Goal: Information Seeking & Learning: Learn about a topic

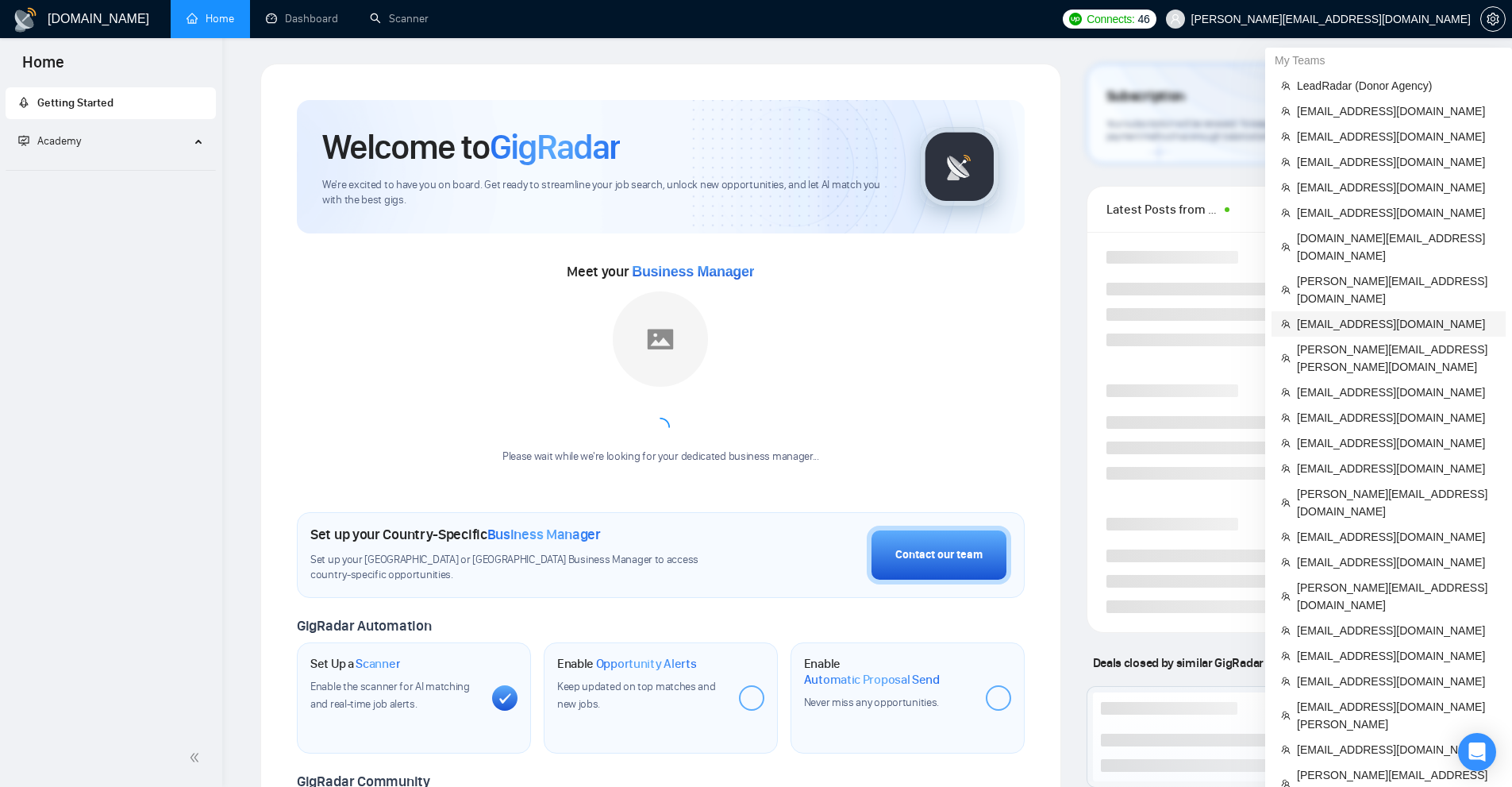
scroll to position [317, 0]
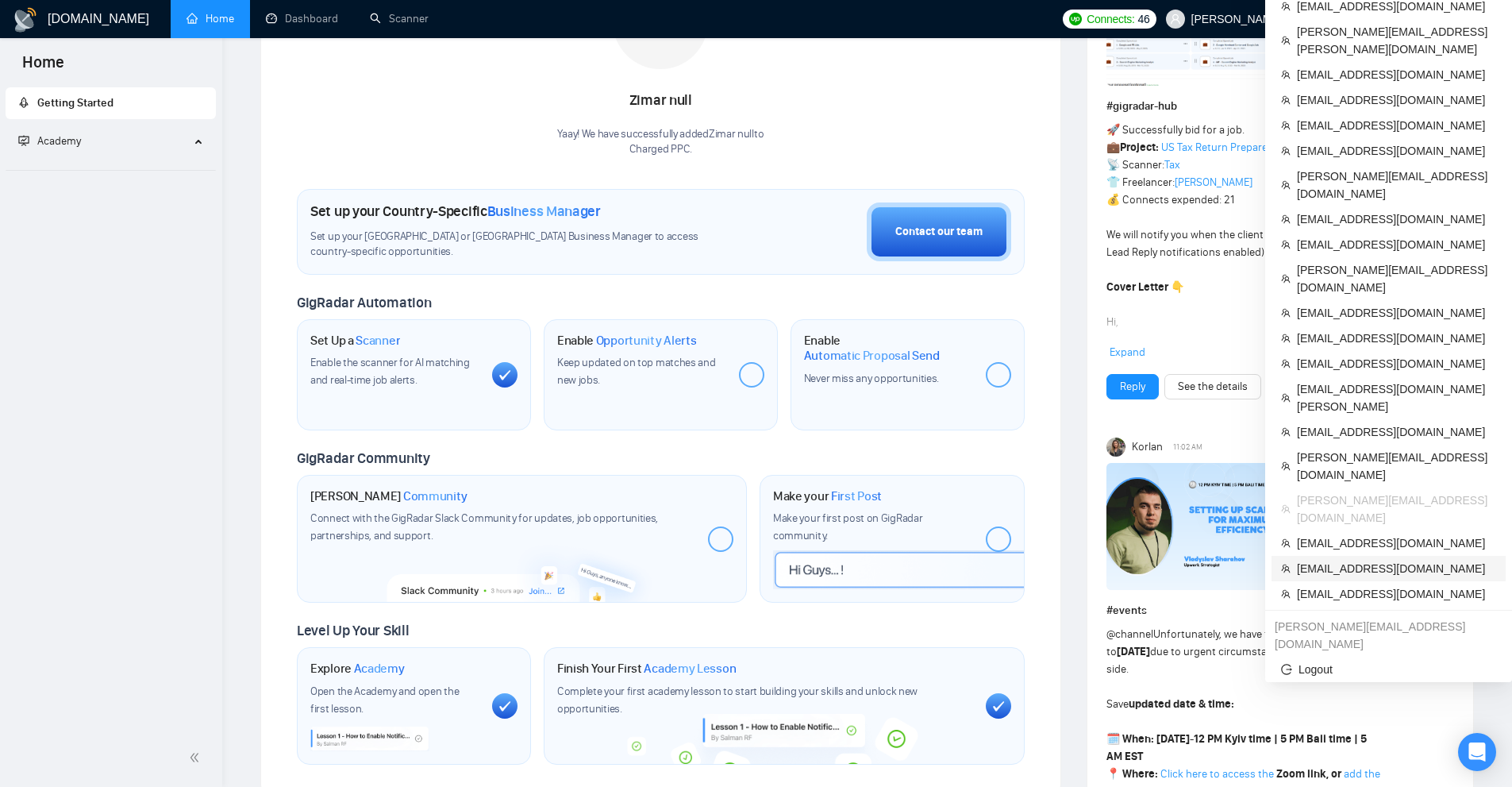
click at [1335, 560] on span "[EMAIL_ADDRESS][DOMAIN_NAME]" at bounding box center [1397, 568] width 199 height 18
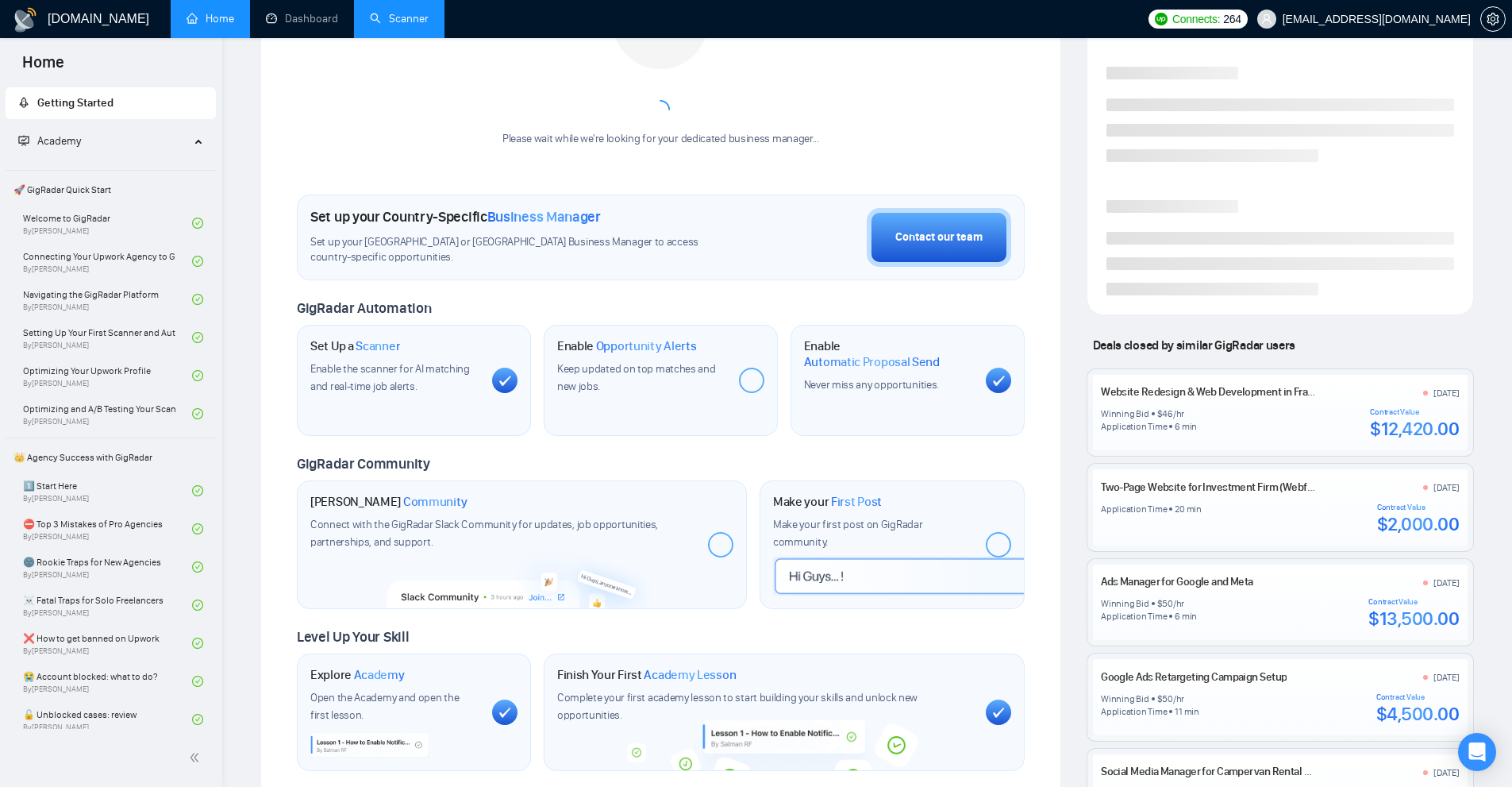
click at [404, 18] on link "Scanner" at bounding box center [399, 19] width 59 height 13
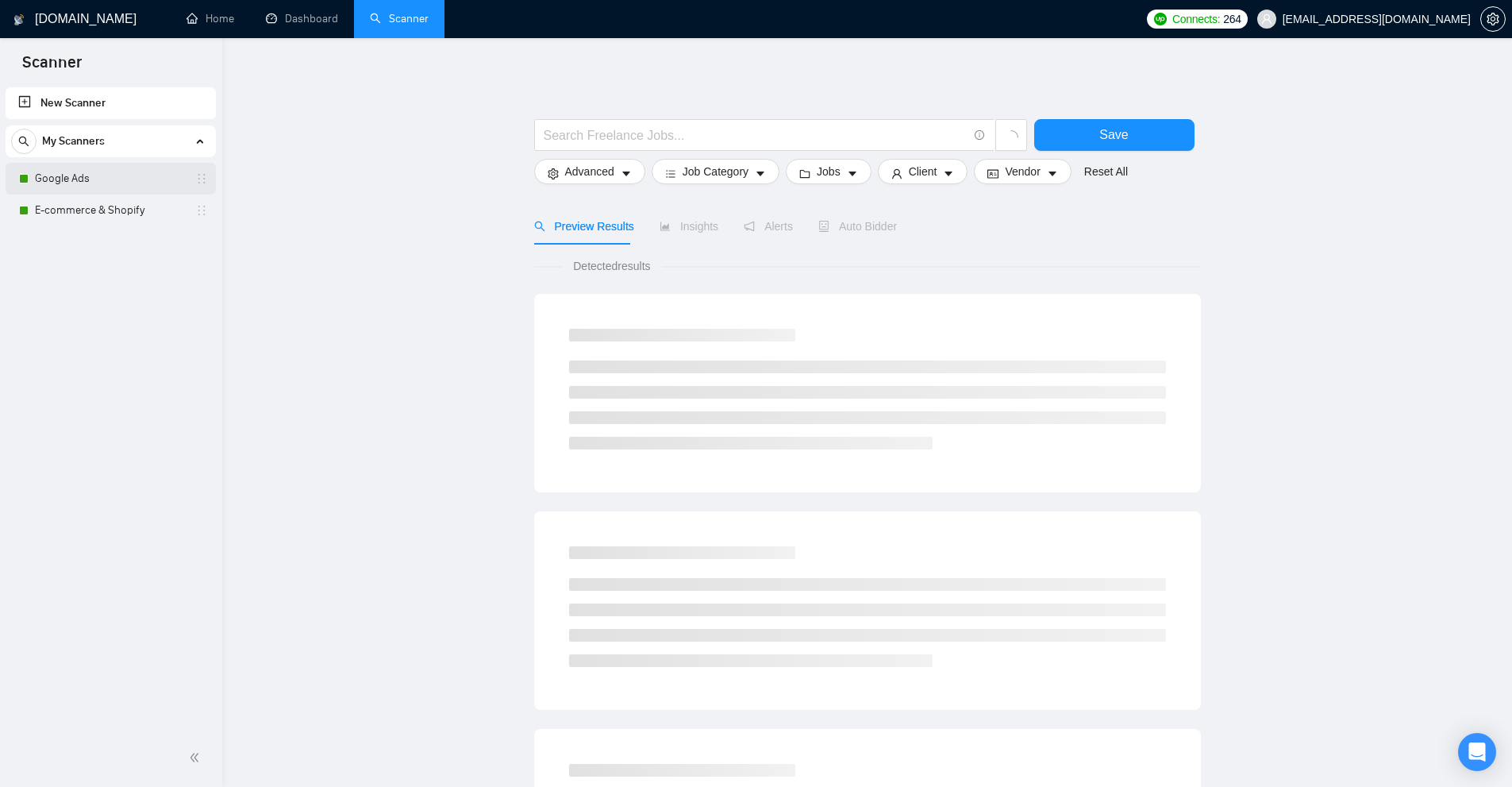
click at [84, 169] on link "Google Ads" at bounding box center [110, 178] width 151 height 32
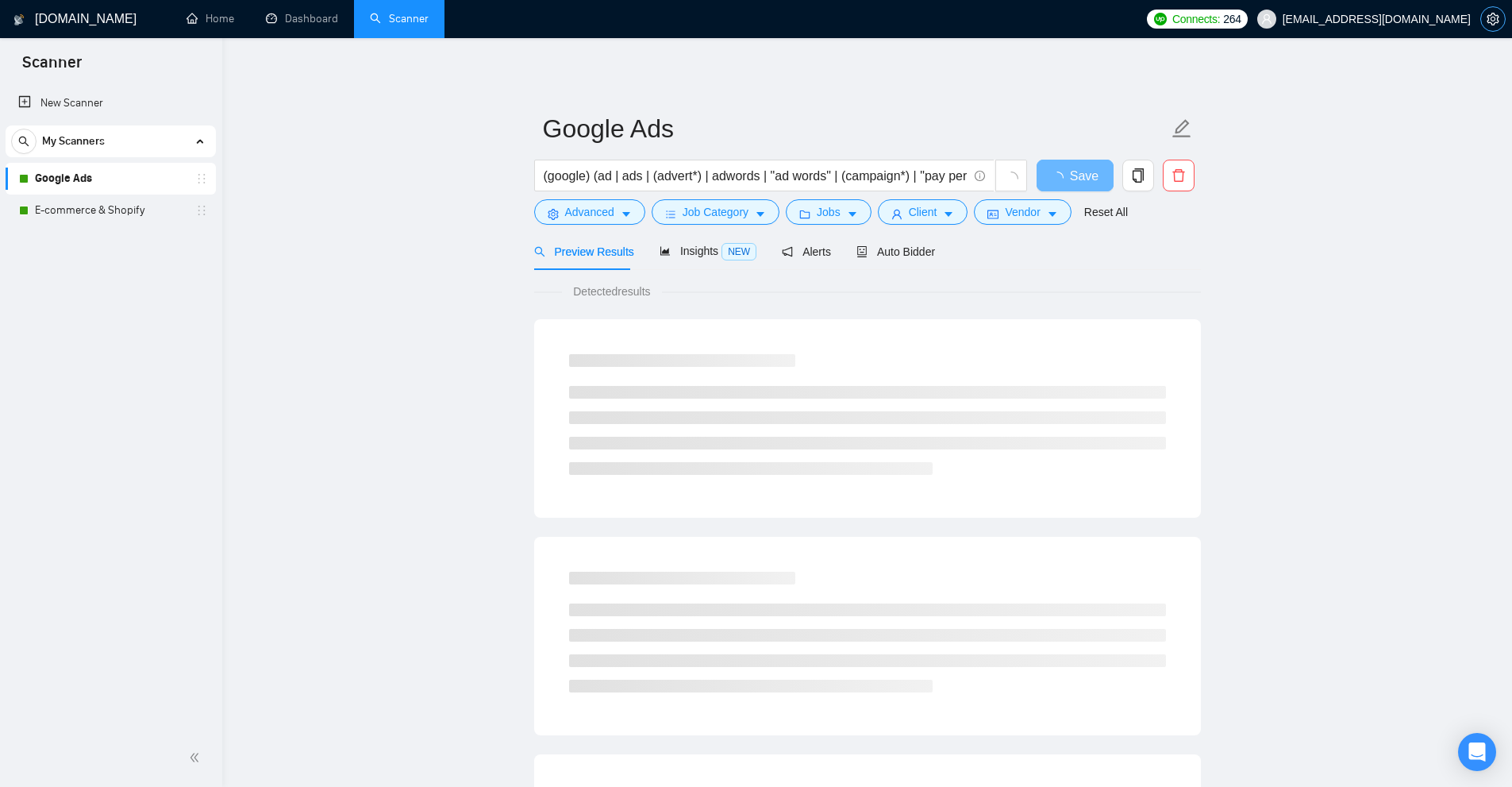
click at [1493, 17] on icon "setting" at bounding box center [1492, 20] width 12 height 13
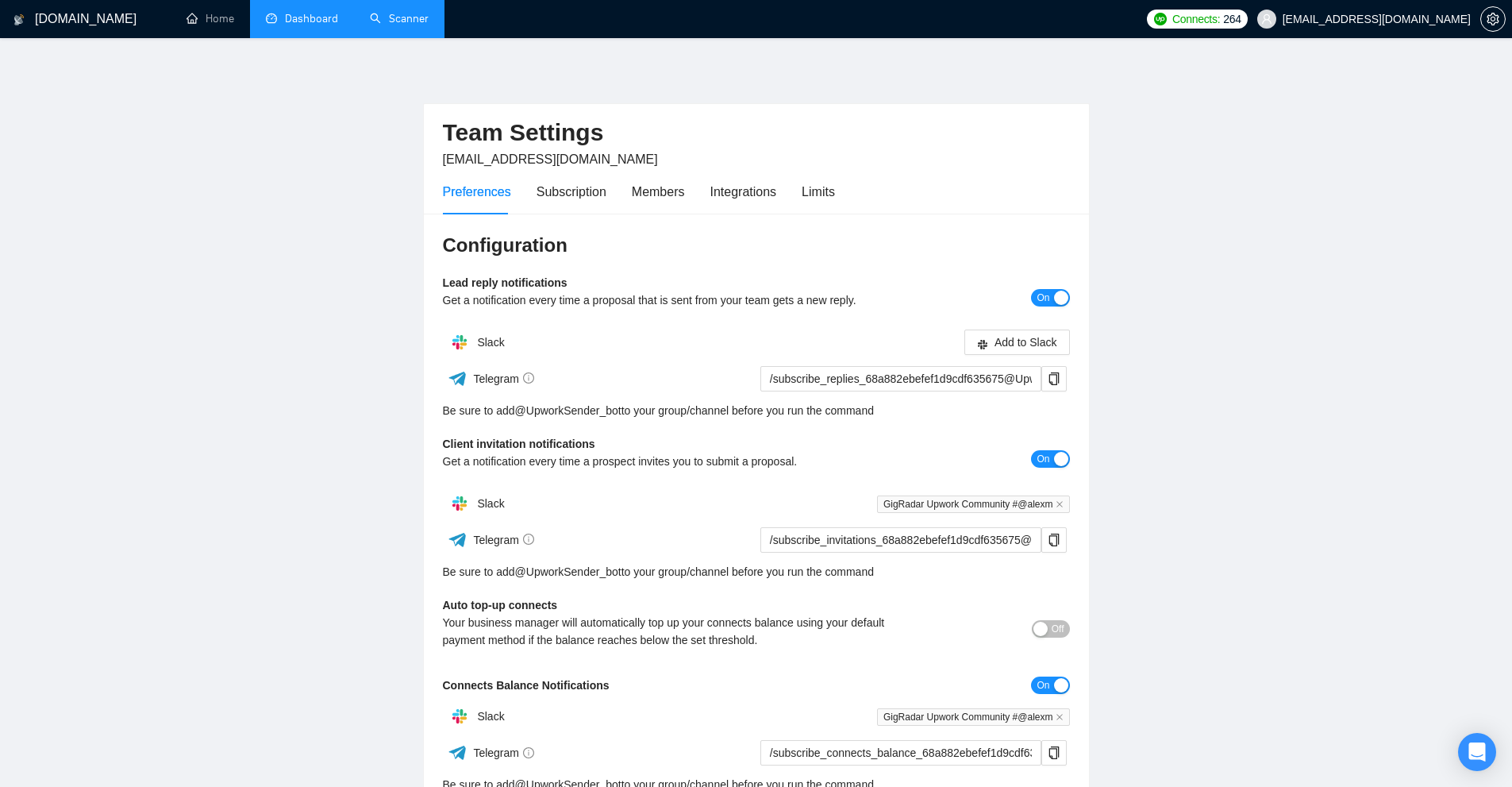
click at [314, 16] on link "Dashboard" at bounding box center [301, 19] width 72 height 13
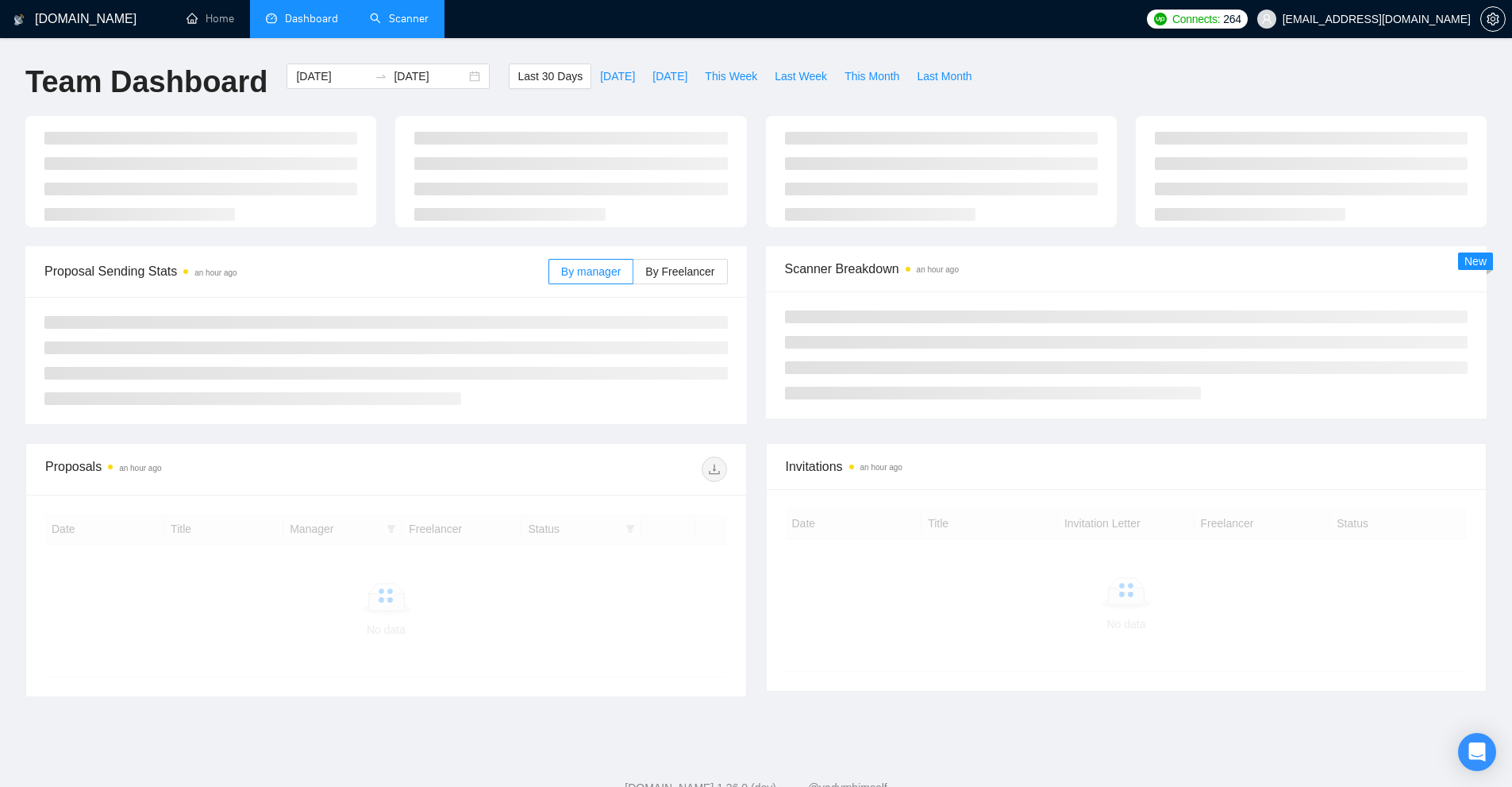
click at [419, 12] on link "Scanner" at bounding box center [399, 19] width 59 height 13
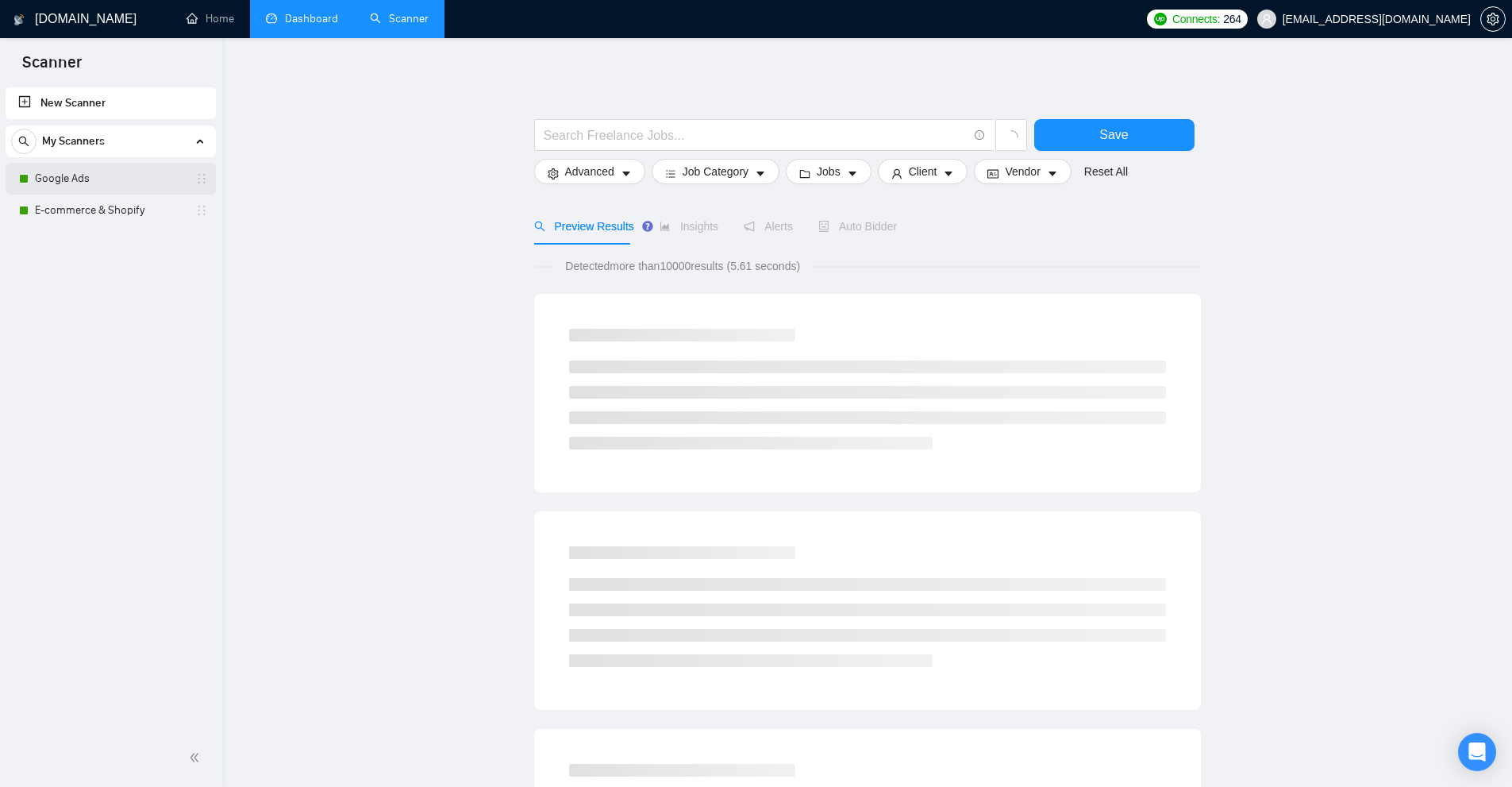
click at [99, 172] on link "Google Ads" at bounding box center [110, 178] width 151 height 32
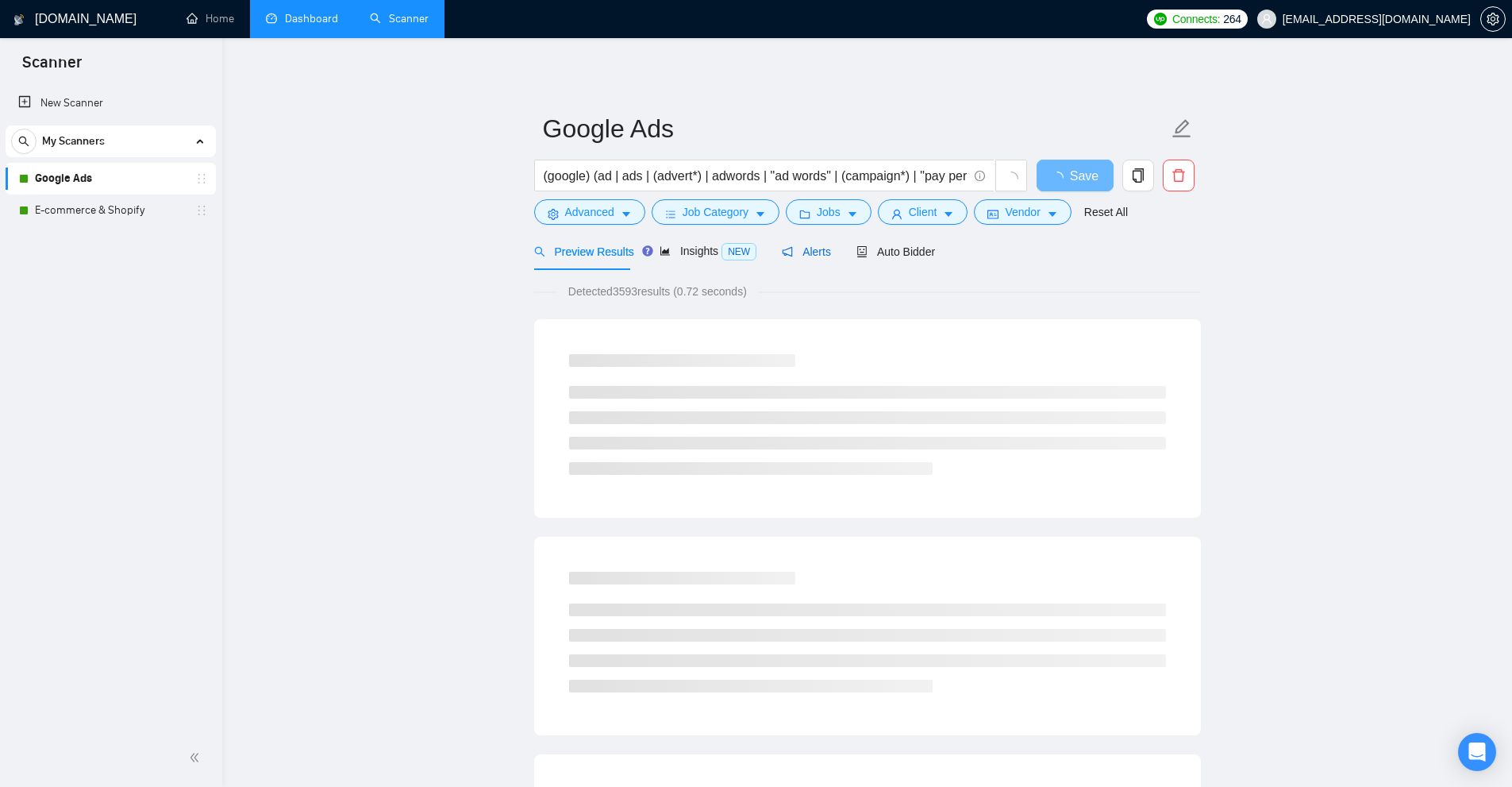
click at [810, 258] on span "Alerts" at bounding box center [806, 252] width 49 height 13
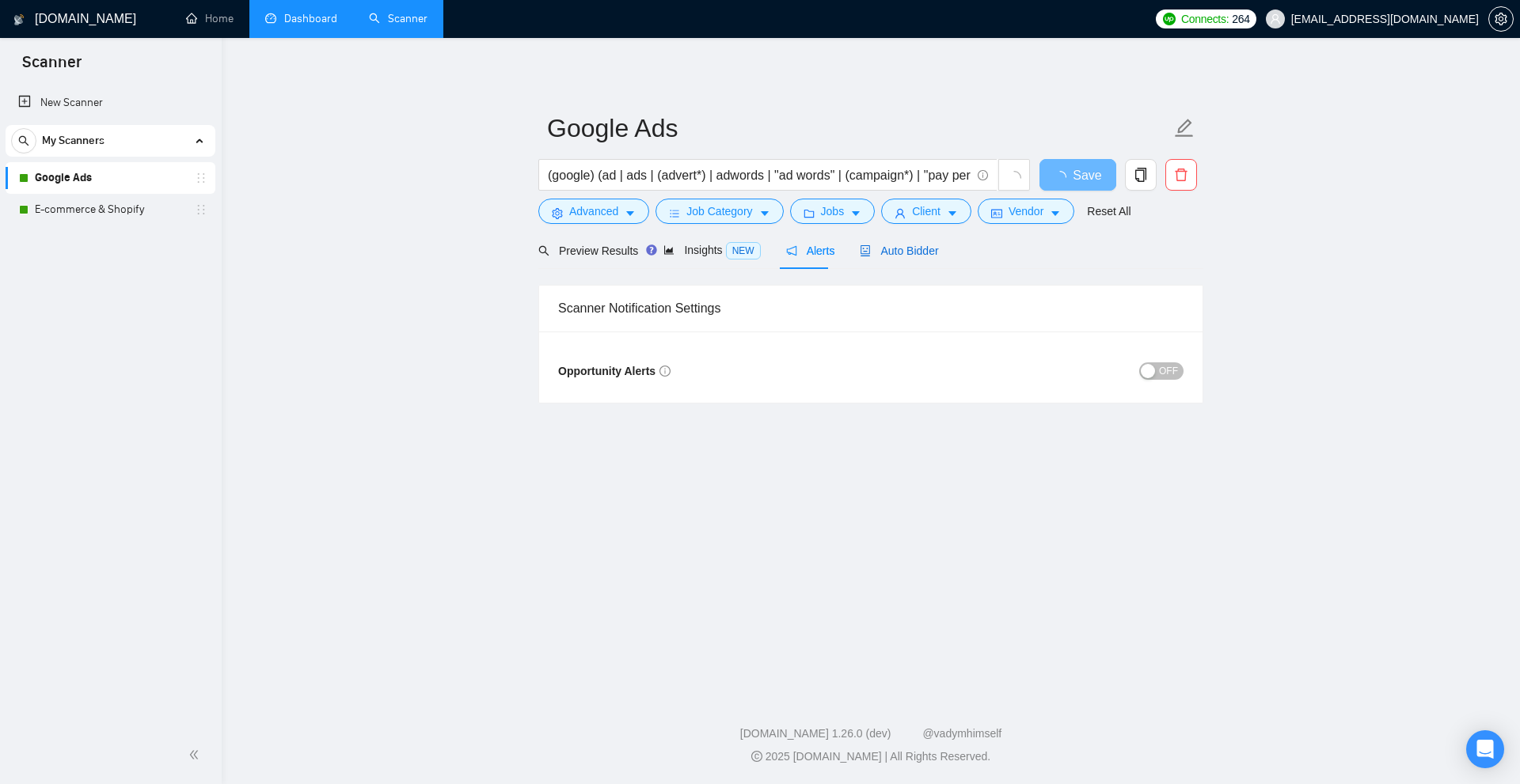
click at [904, 249] on span "Auto Bidder" at bounding box center [899, 251] width 79 height 13
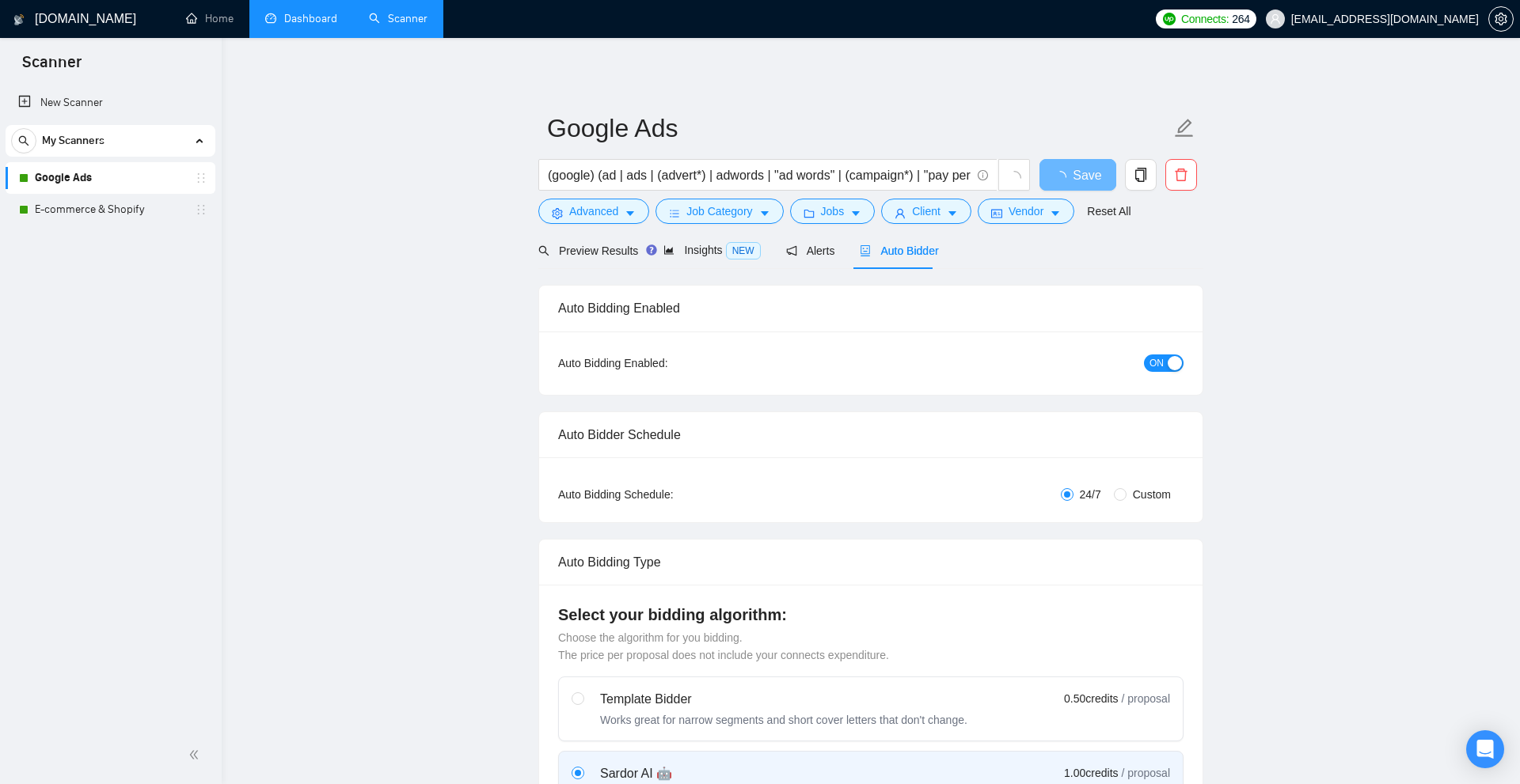
checkbox input "true"
click at [693, 254] on span "Insights NEW" at bounding box center [720, 250] width 96 height 13
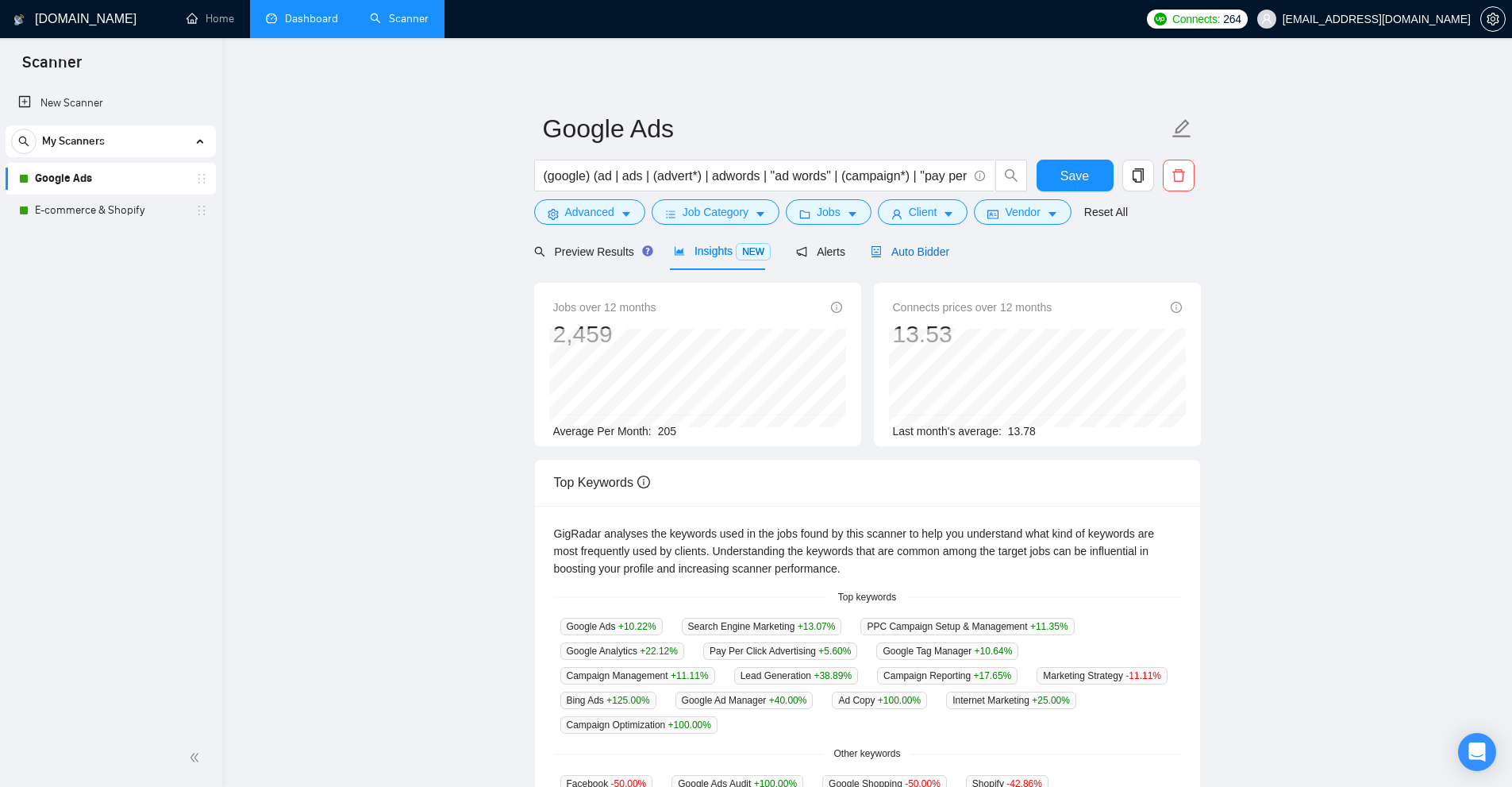
click at [919, 247] on span "Auto Bidder" at bounding box center [910, 252] width 79 height 13
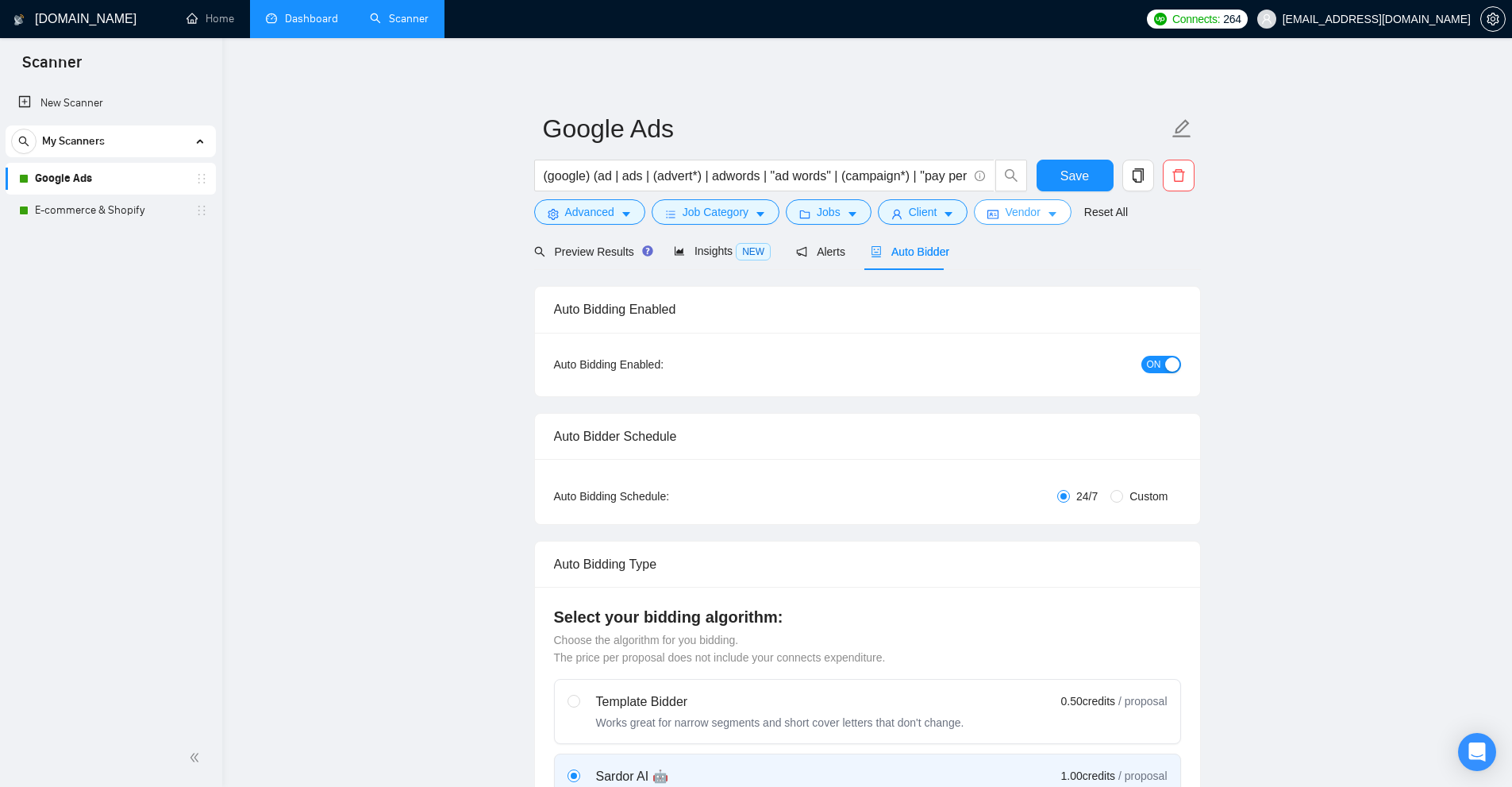
checkbox input "true"
click at [1029, 213] on span "Vendor" at bounding box center [1021, 211] width 35 height 18
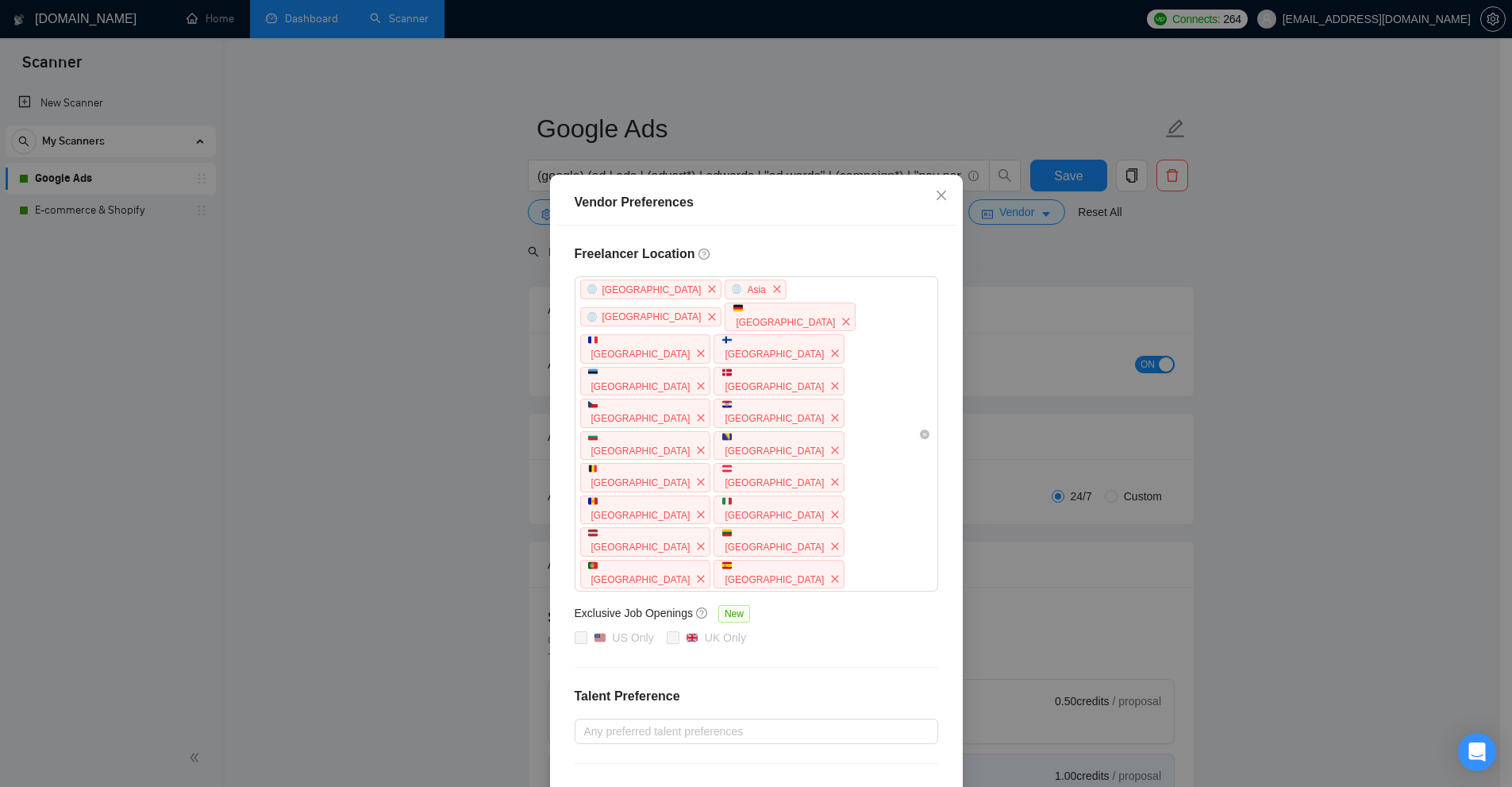
click at [1149, 237] on div "Vendor Preferences Freelancer Location Africa Asia Antarctica Germany France Fi…" at bounding box center [756, 394] width 1512 height 787
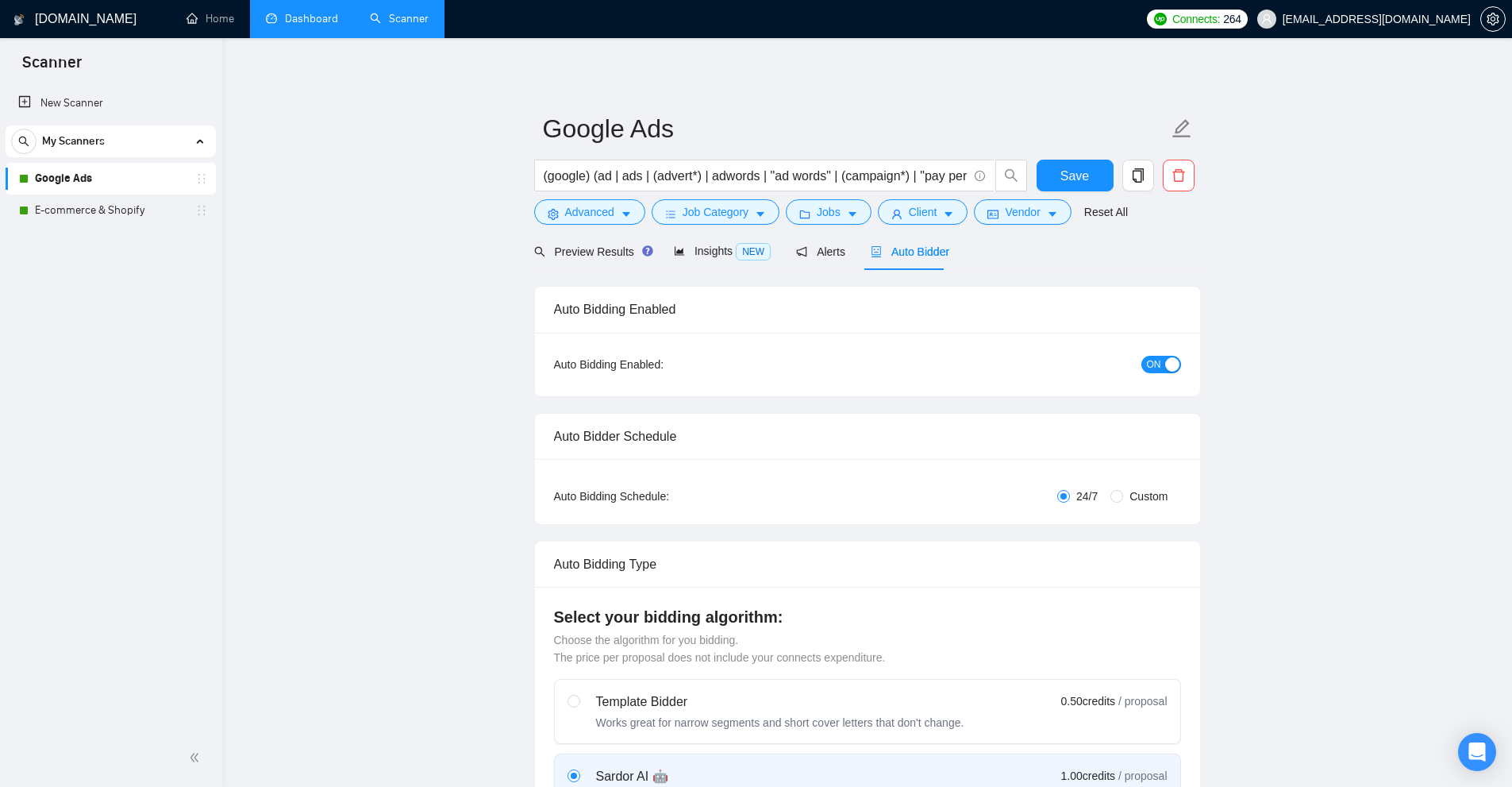
click at [893, 250] on span "Auto Bidder" at bounding box center [910, 252] width 79 height 13
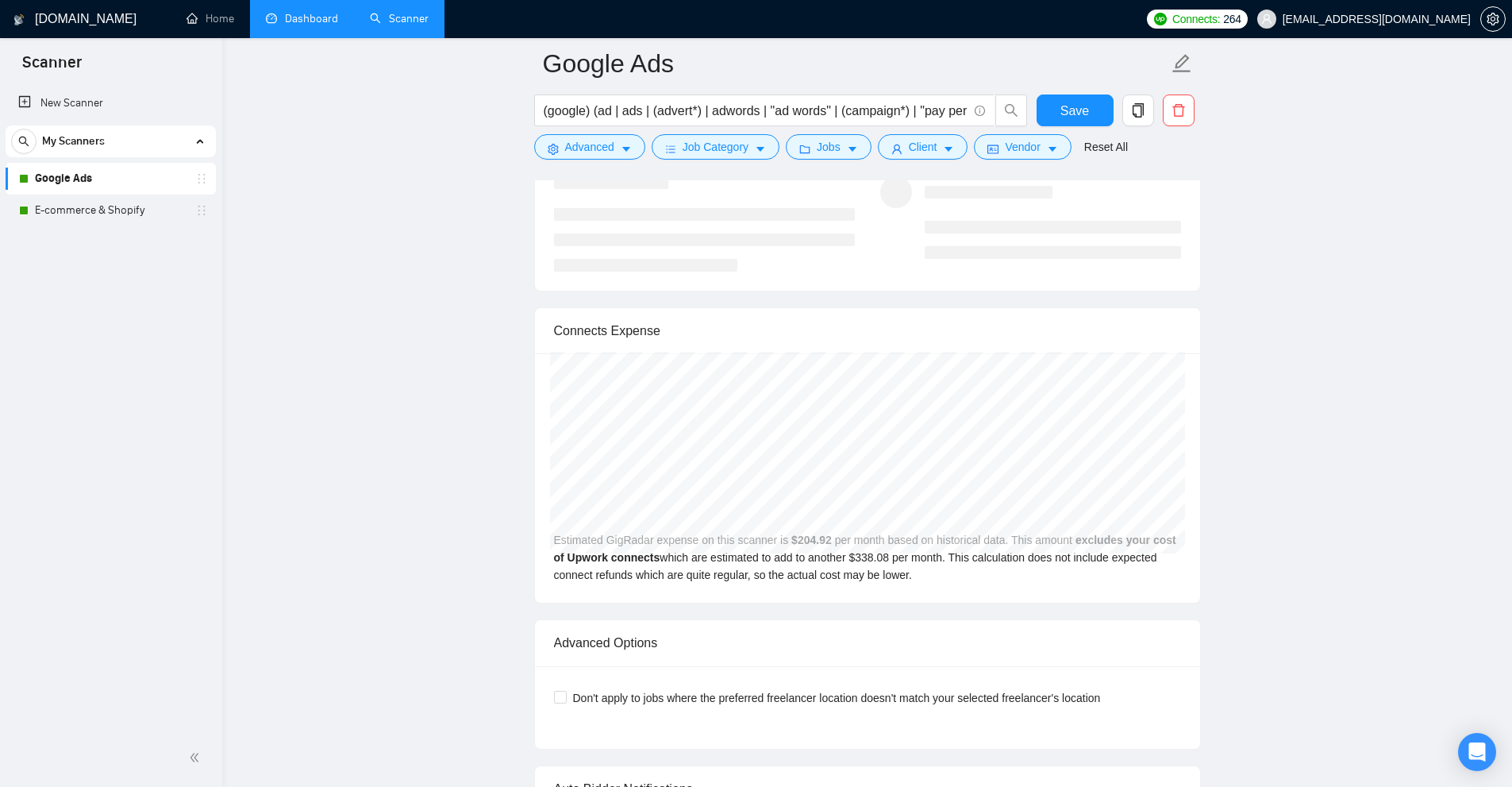
scroll to position [3484, 0]
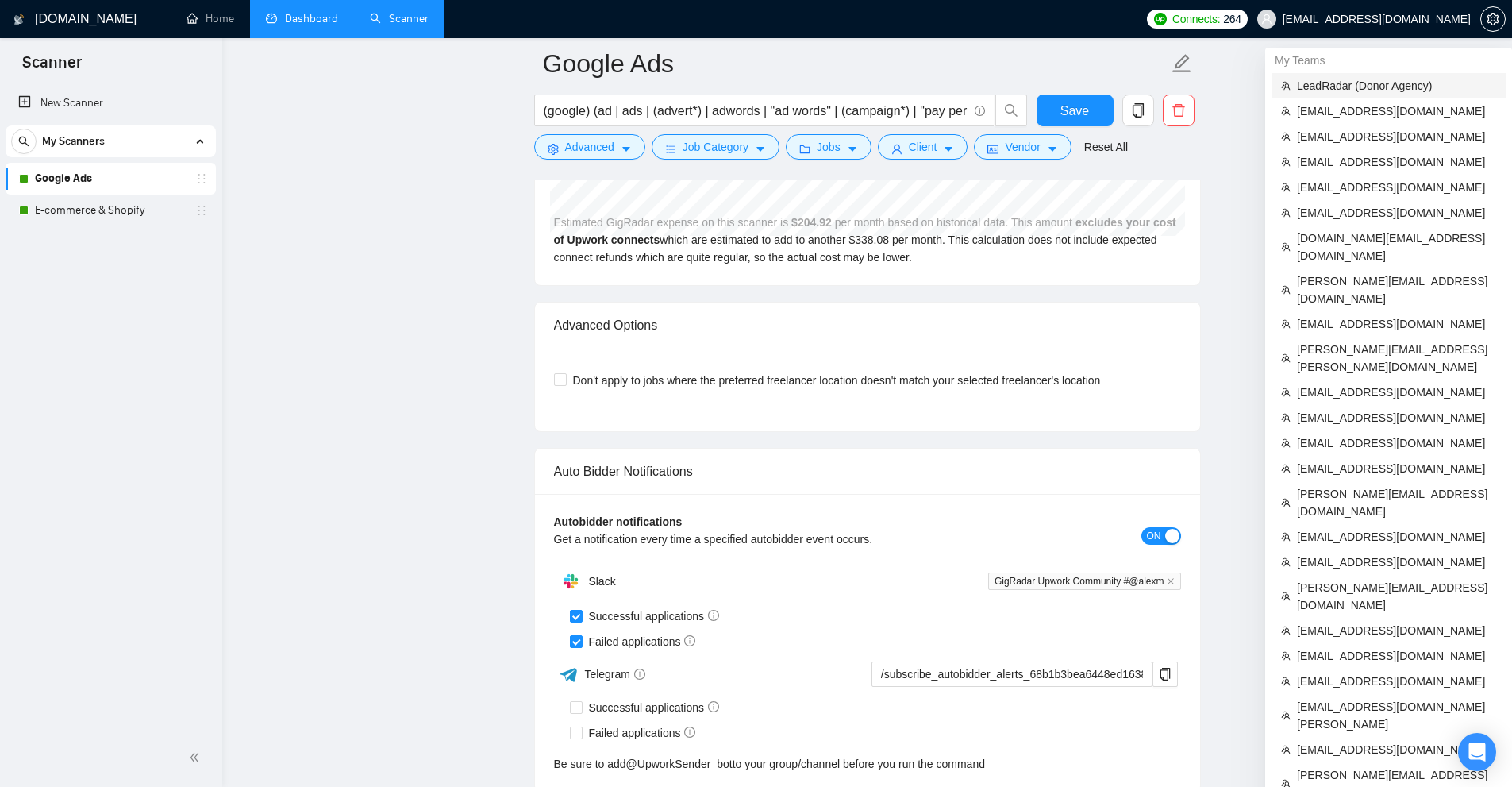
click at [1369, 84] on span "LeadRadar (Donor Agency)" at bounding box center [1397, 85] width 199 height 18
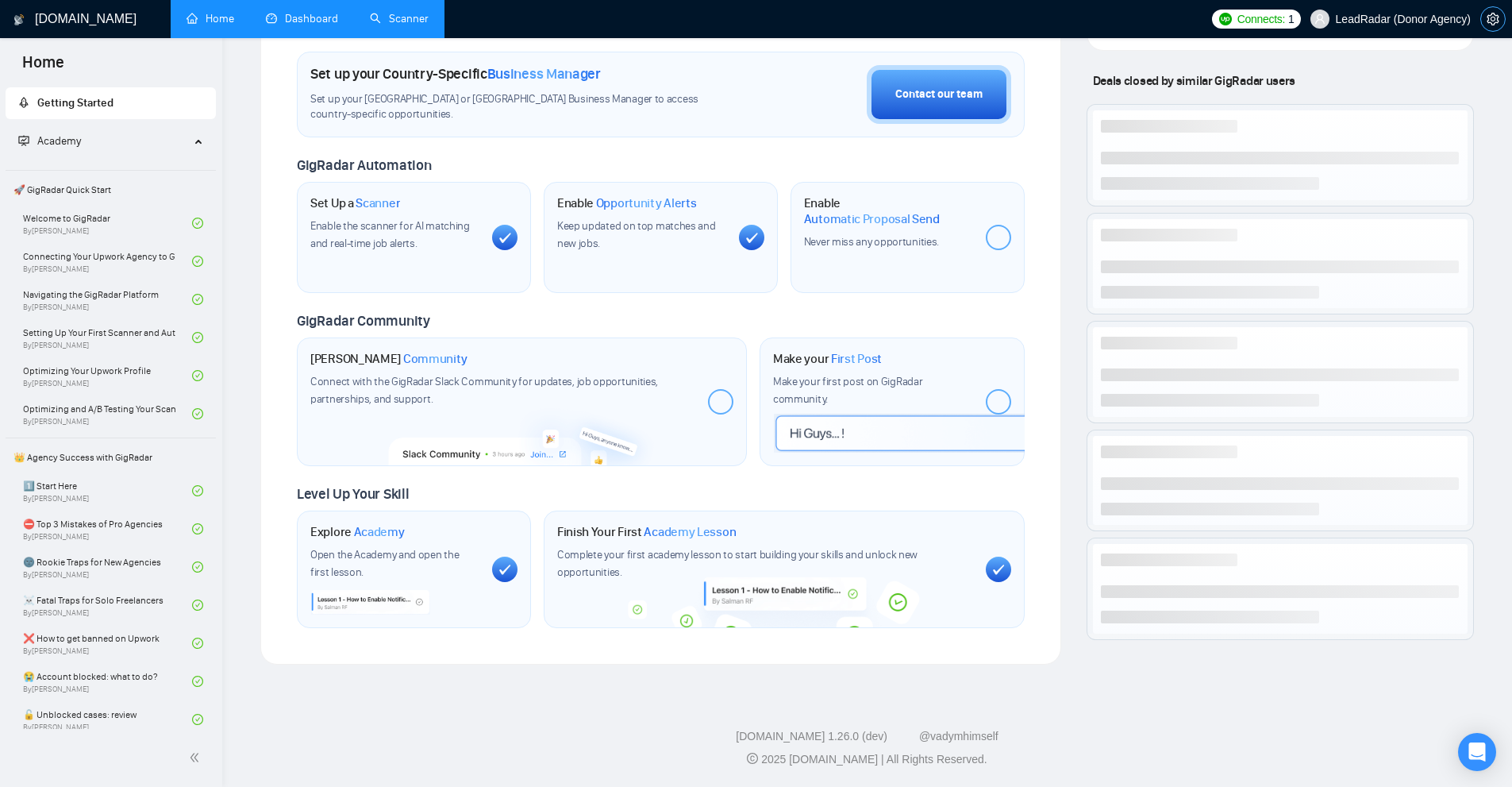
click at [1488, 21] on icon "setting" at bounding box center [1492, 20] width 12 height 13
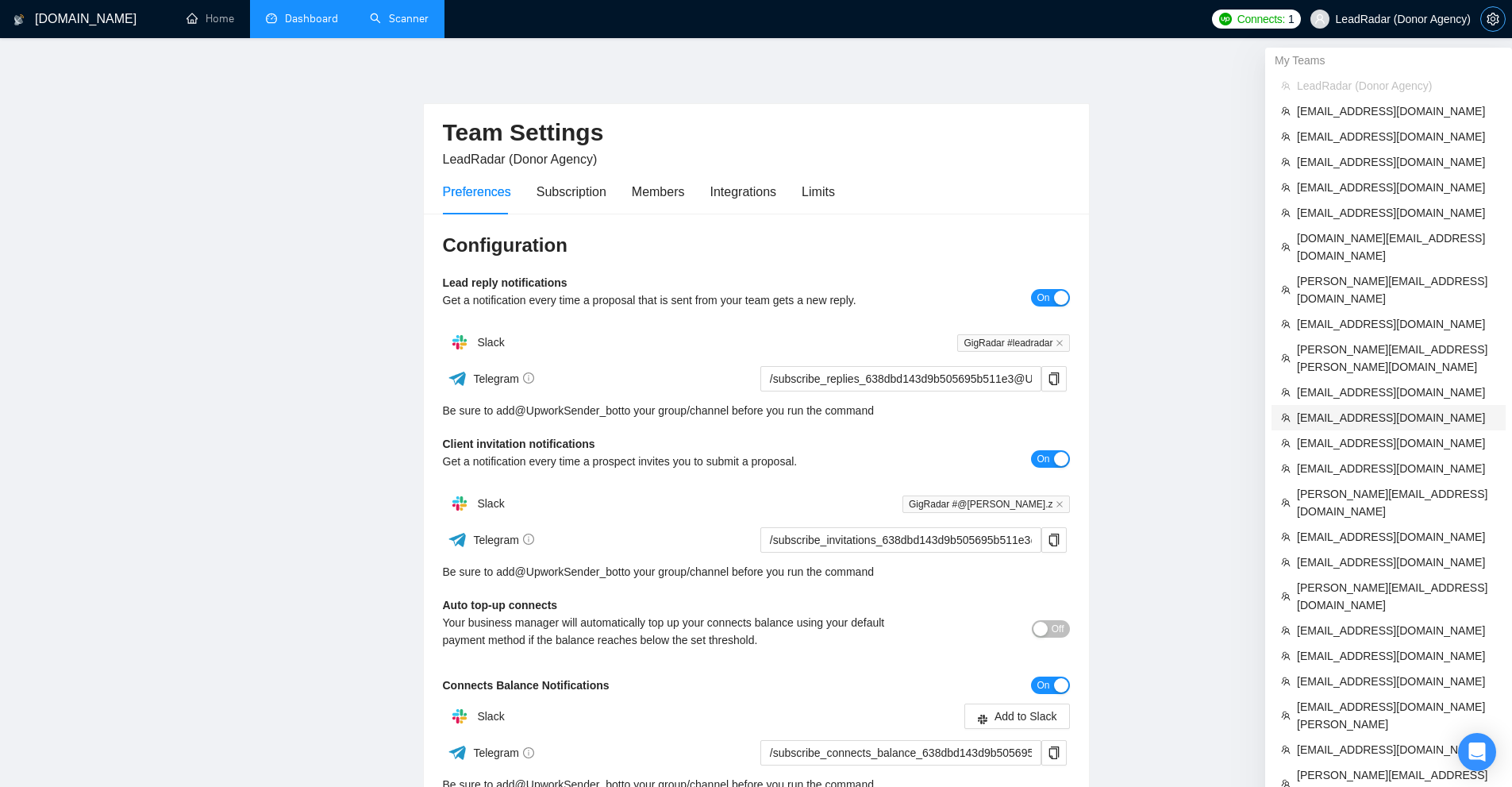
scroll to position [237, 0]
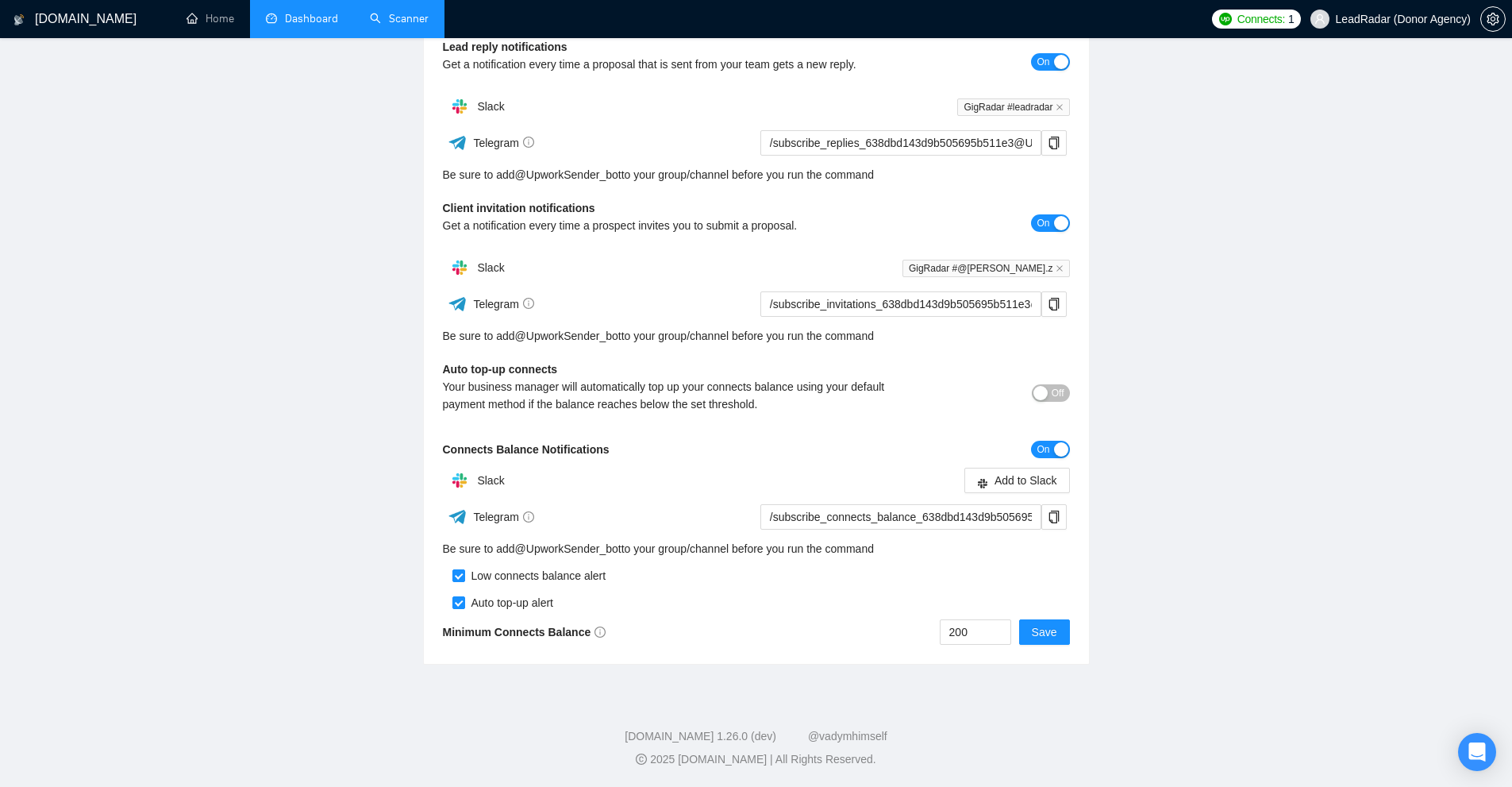
click at [333, 13] on link "Dashboard" at bounding box center [301, 19] width 72 height 13
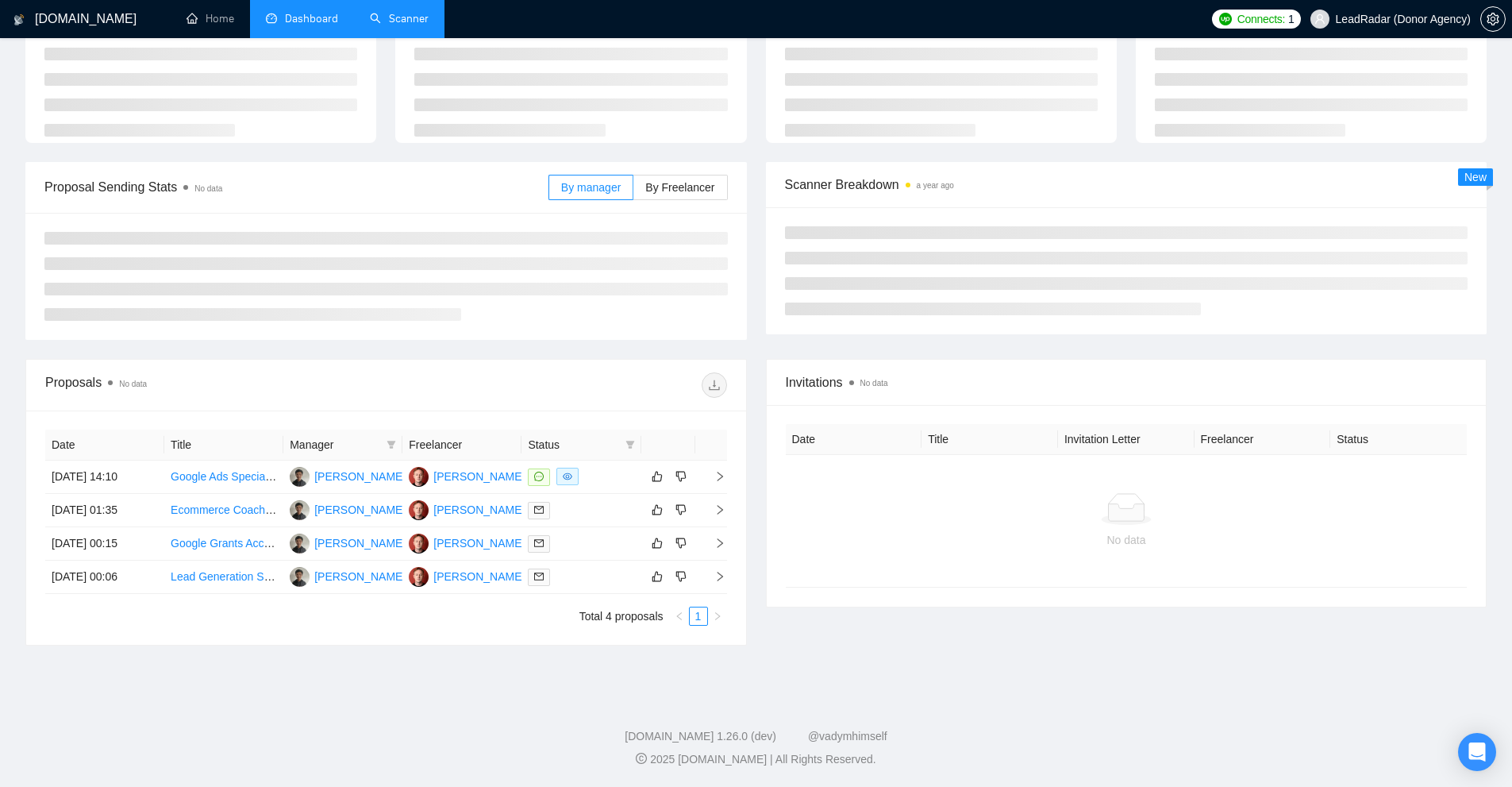
scroll to position [85, 0]
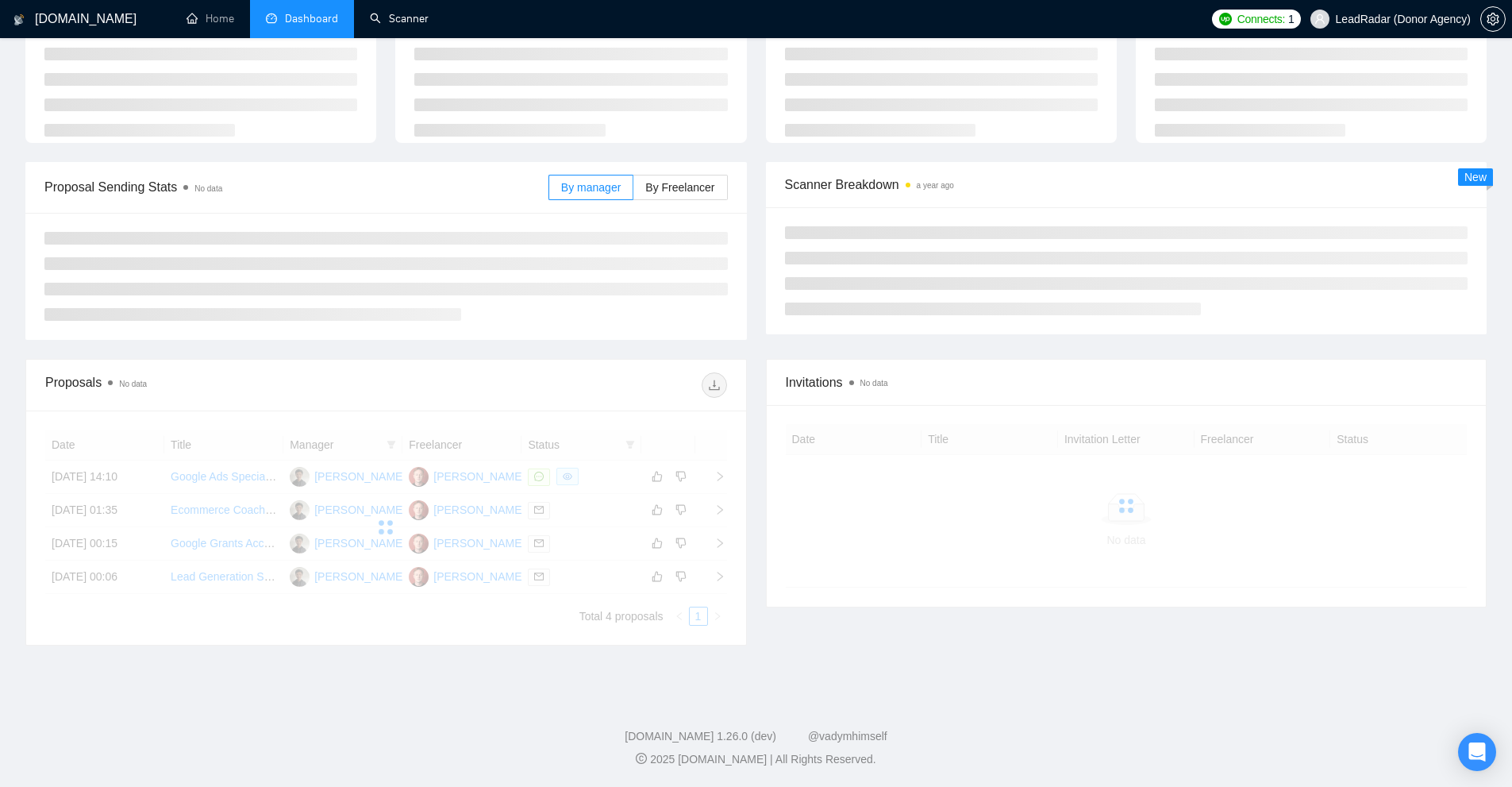
drag, startPoint x: 401, startPoint y: 15, endPoint x: 275, endPoint y: 83, distance: 143.2
click at [401, 16] on link "Scanner" at bounding box center [399, 19] width 59 height 13
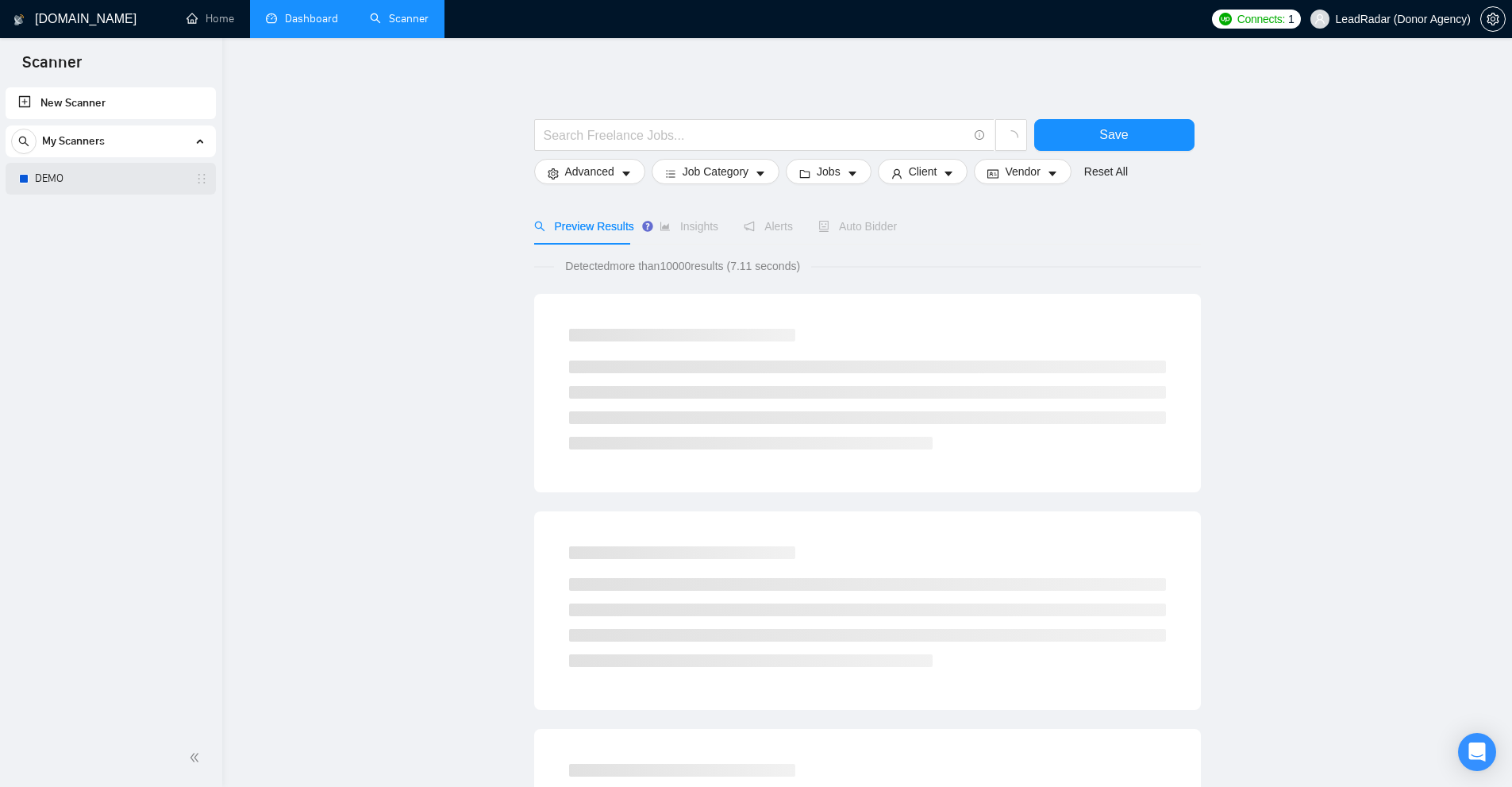
click at [100, 164] on link "DEMO" at bounding box center [110, 178] width 151 height 32
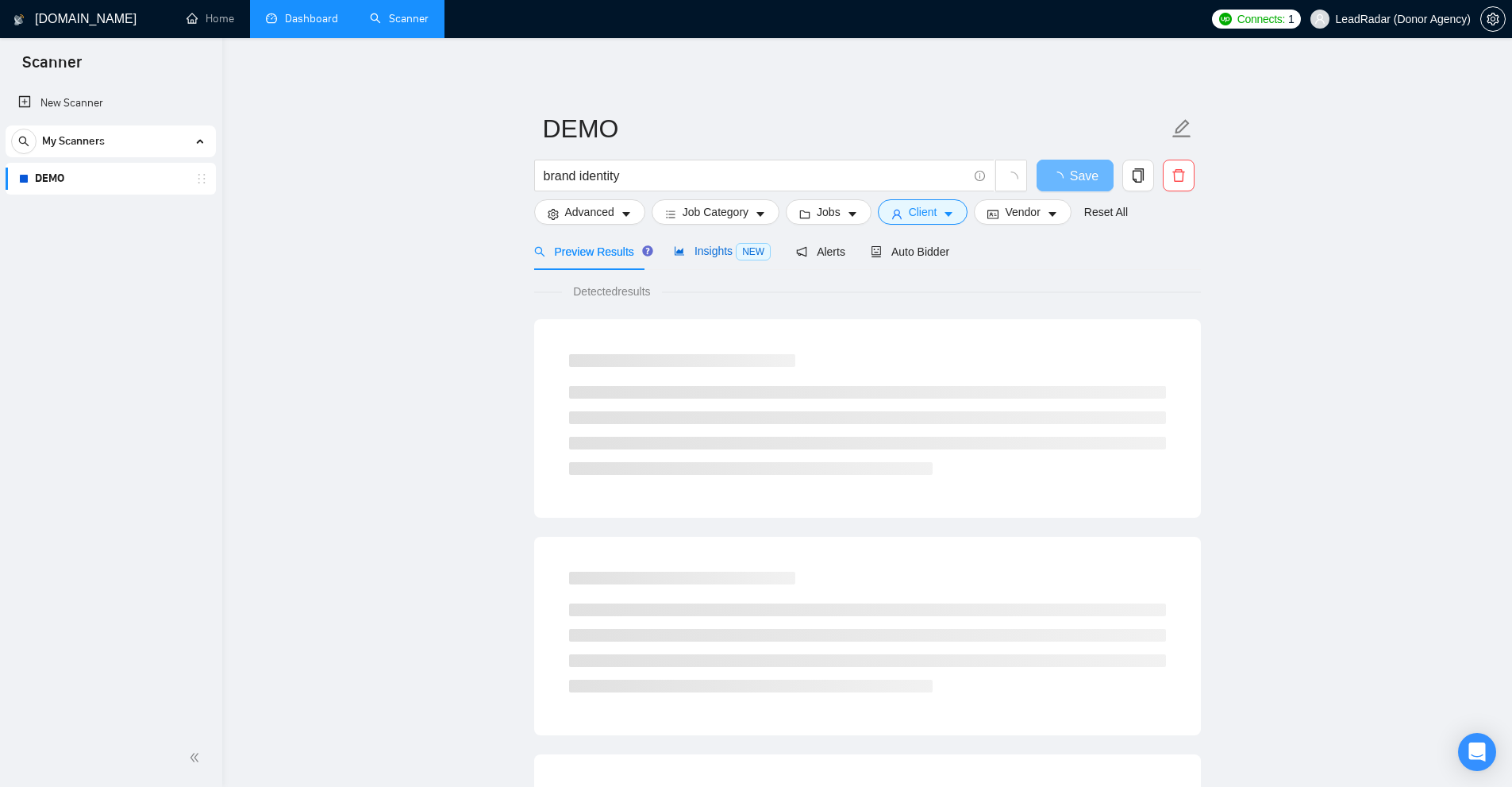
click at [736, 253] on span "NEW" at bounding box center [753, 252] width 35 height 18
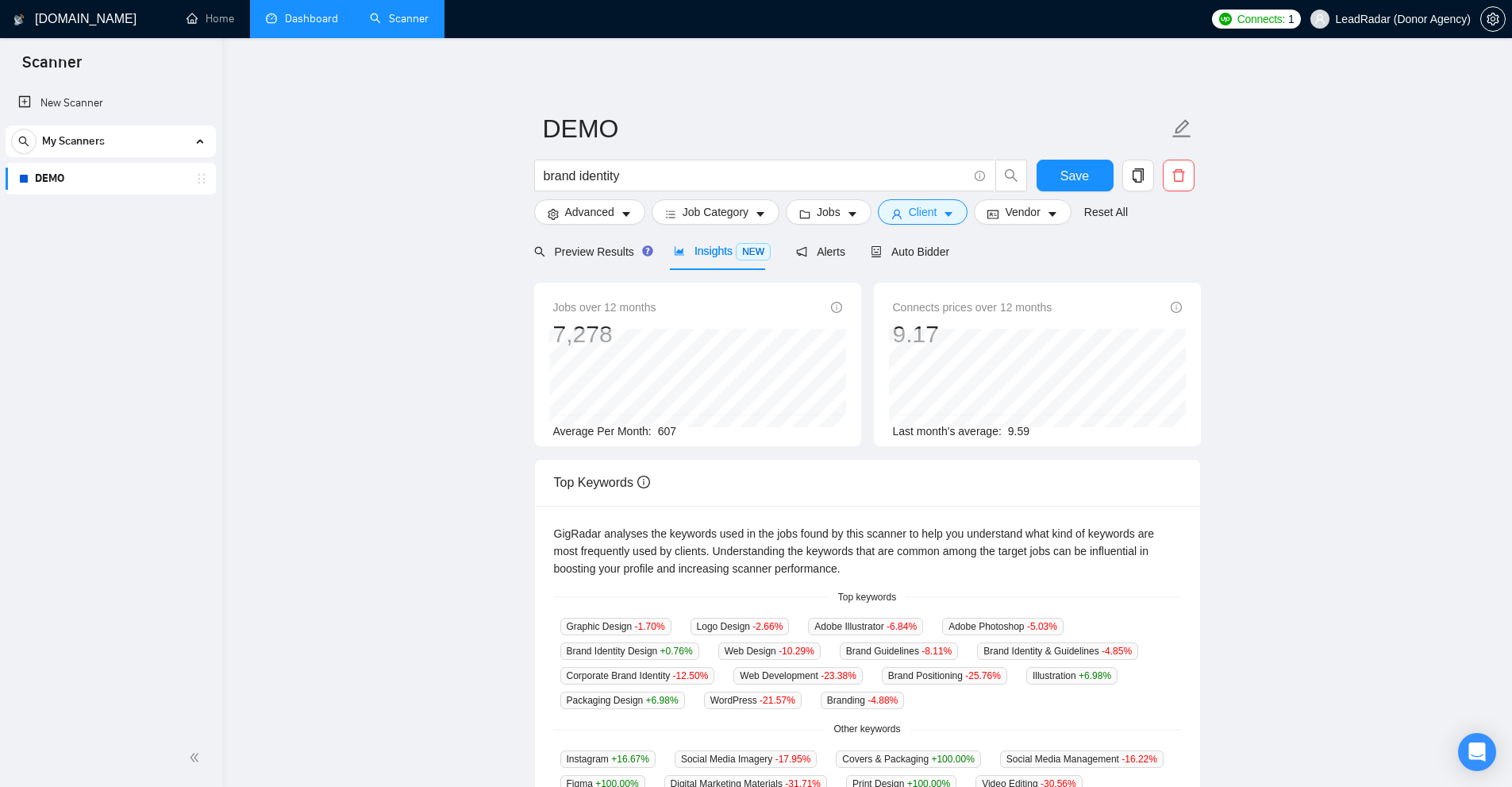
click at [843, 256] on div "Preview Results Insights NEW Alerts Auto Bidder" at bounding box center [741, 252] width 416 height 38
click at [832, 255] on span "Alerts" at bounding box center [820, 252] width 49 height 13
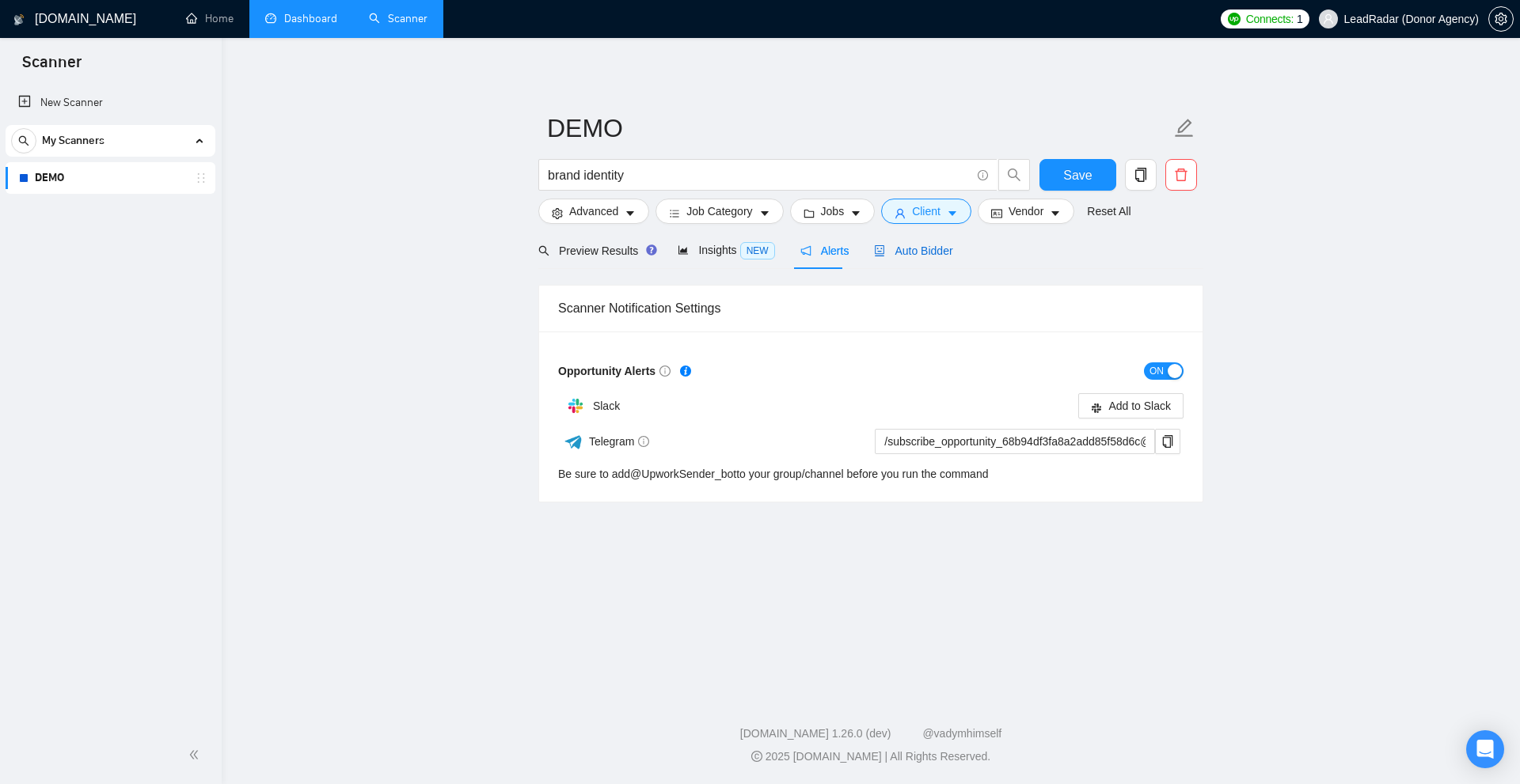
click at [923, 254] on span "Auto Bidder" at bounding box center [913, 251] width 79 height 13
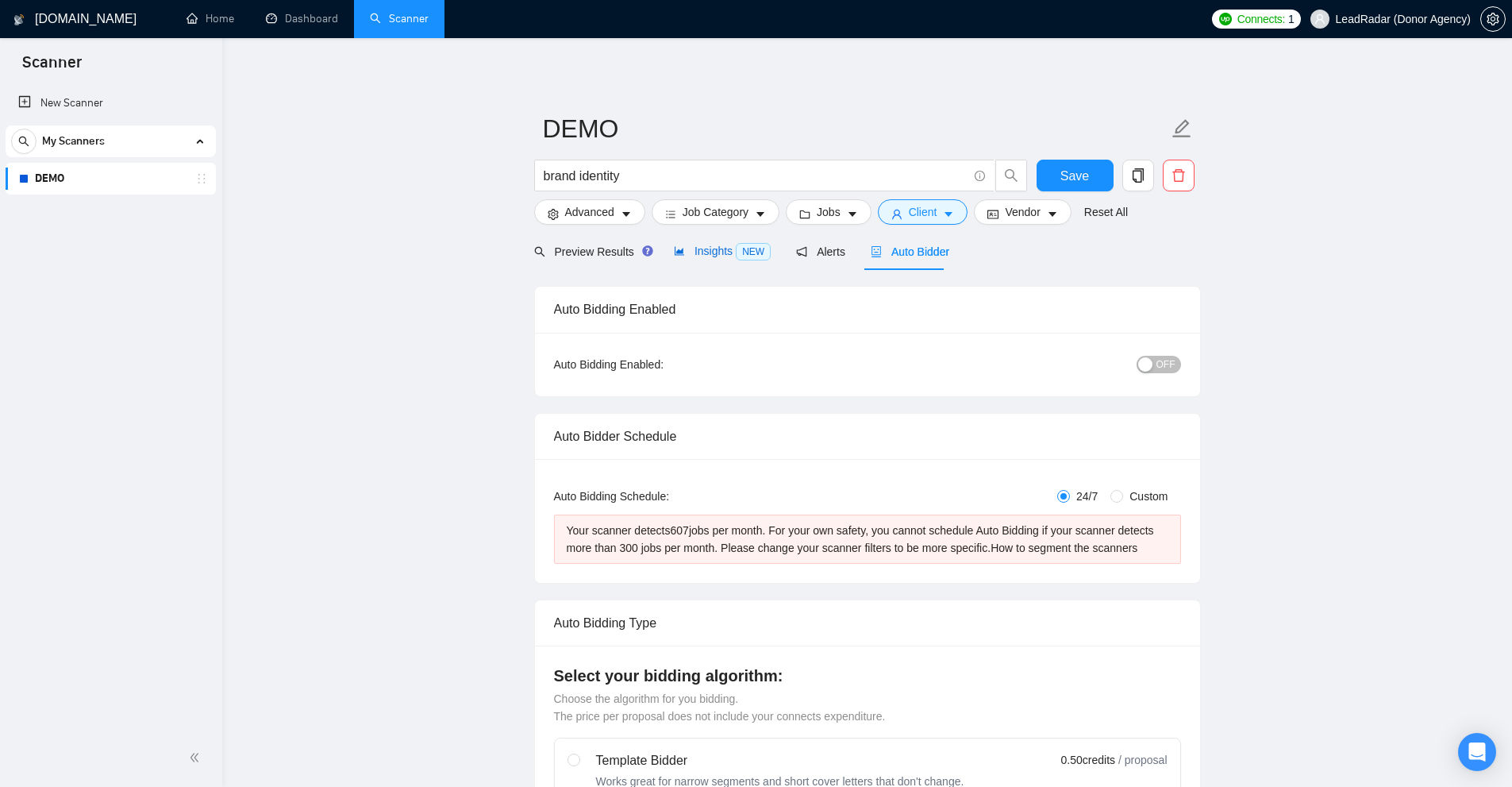
click at [727, 253] on span "Insights NEW" at bounding box center [722, 251] width 97 height 13
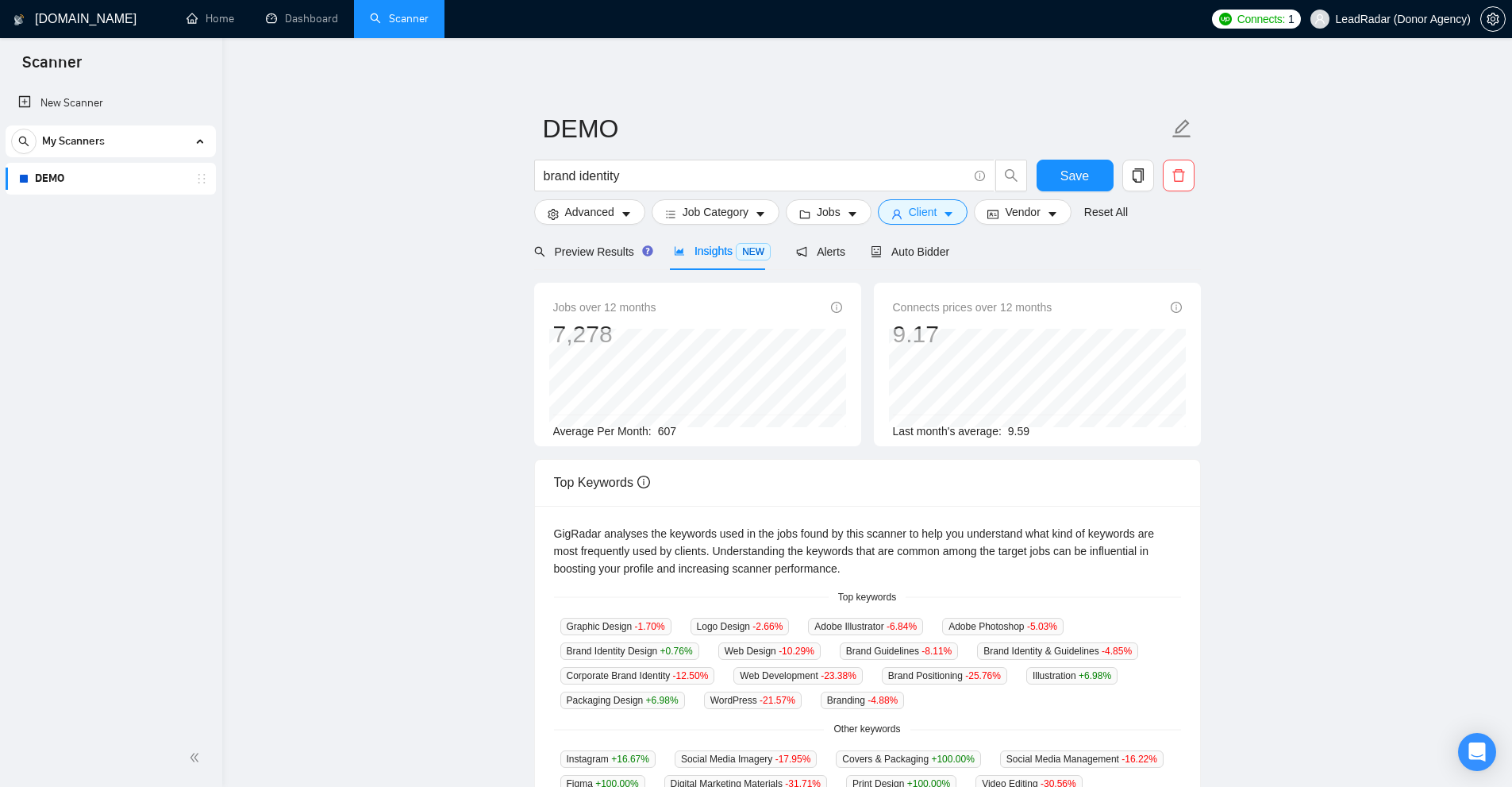
drag, startPoint x: 661, startPoint y: 426, endPoint x: 1038, endPoint y: 327, distance: 389.8
click at [732, 424] on div "Average Per Month: 607" at bounding box center [697, 431] width 289 height 18
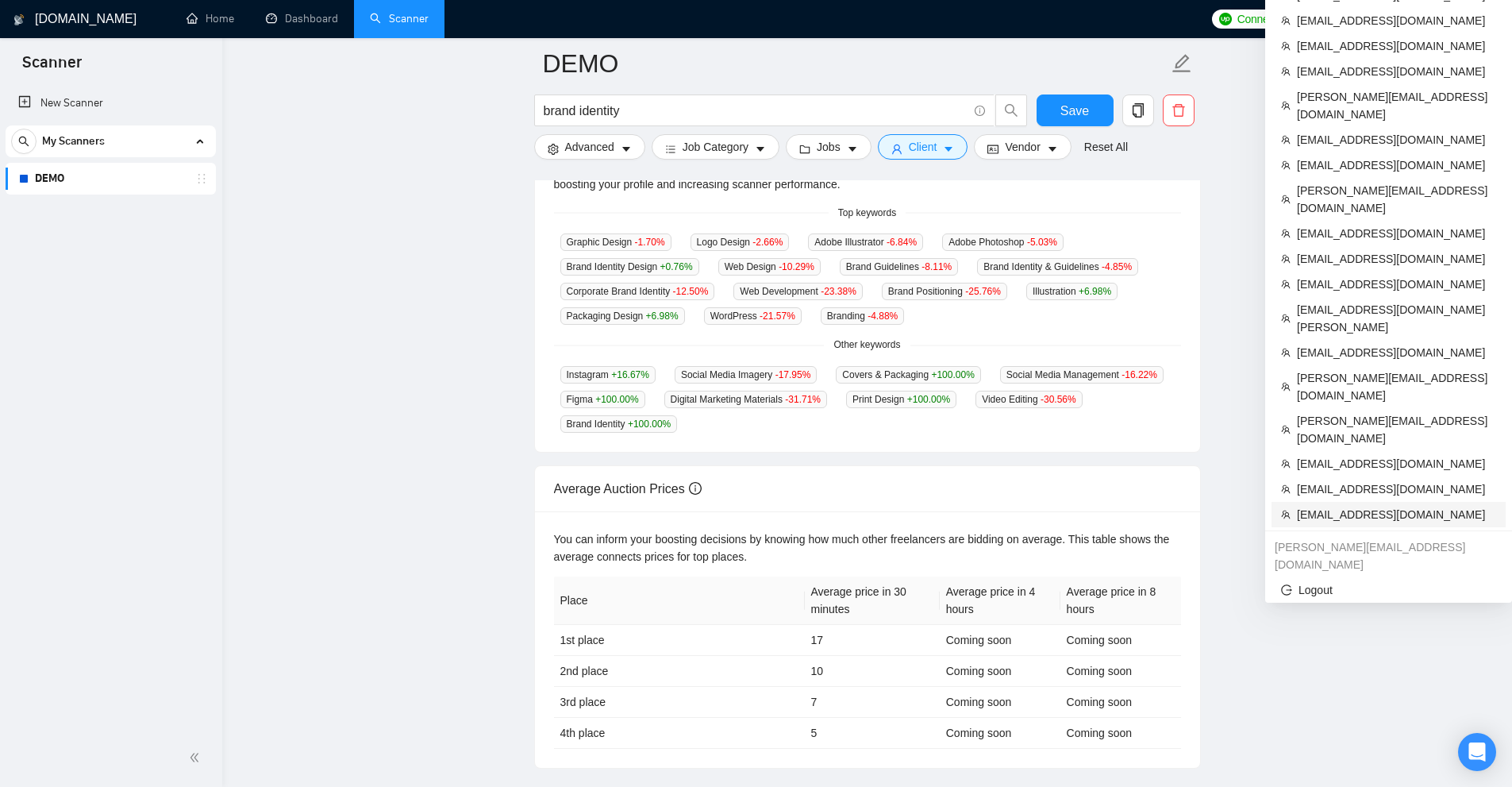
scroll to position [476, 0]
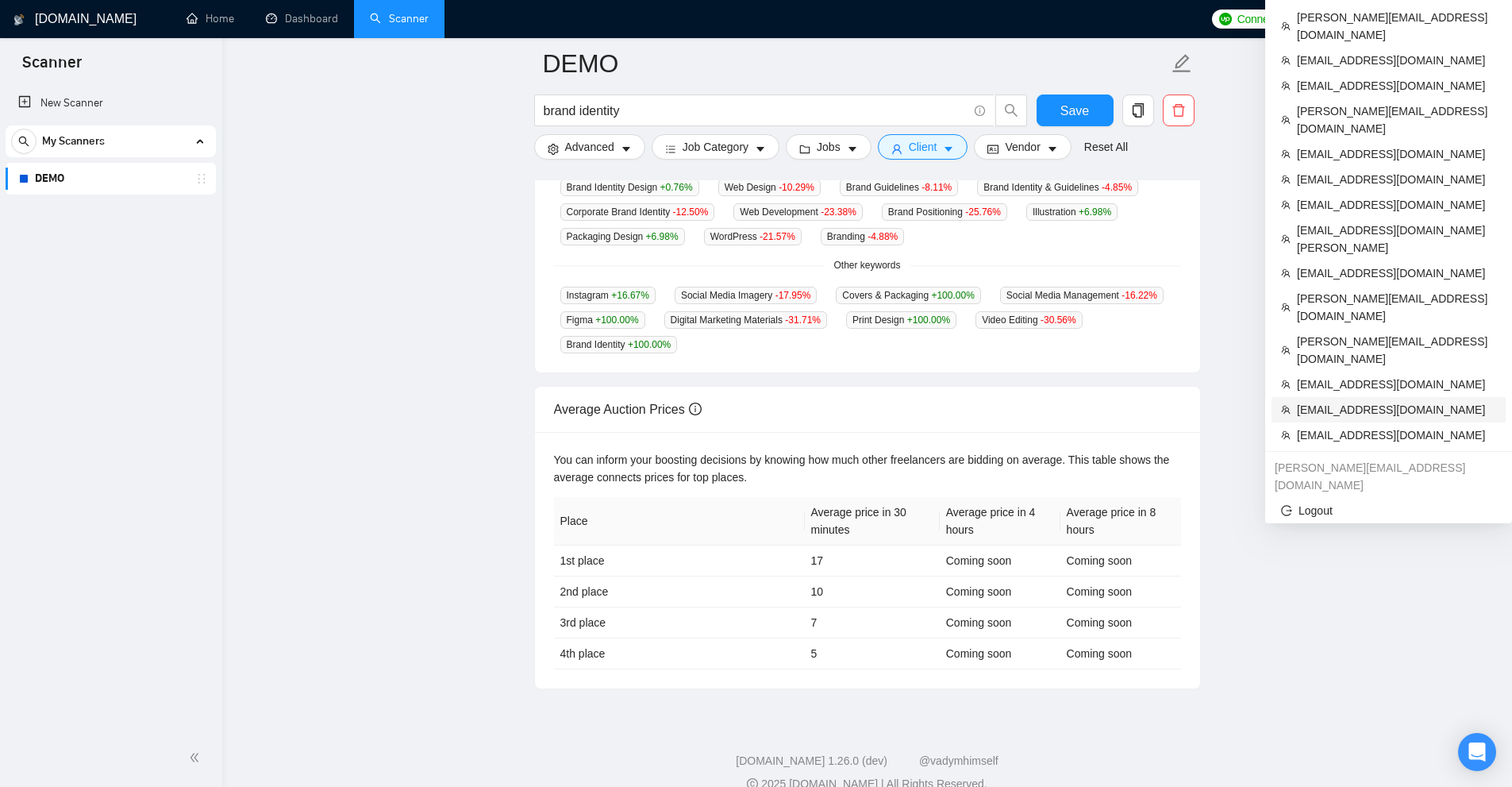
click at [1321, 401] on span "[EMAIL_ADDRESS][DOMAIN_NAME]" at bounding box center [1397, 409] width 199 height 18
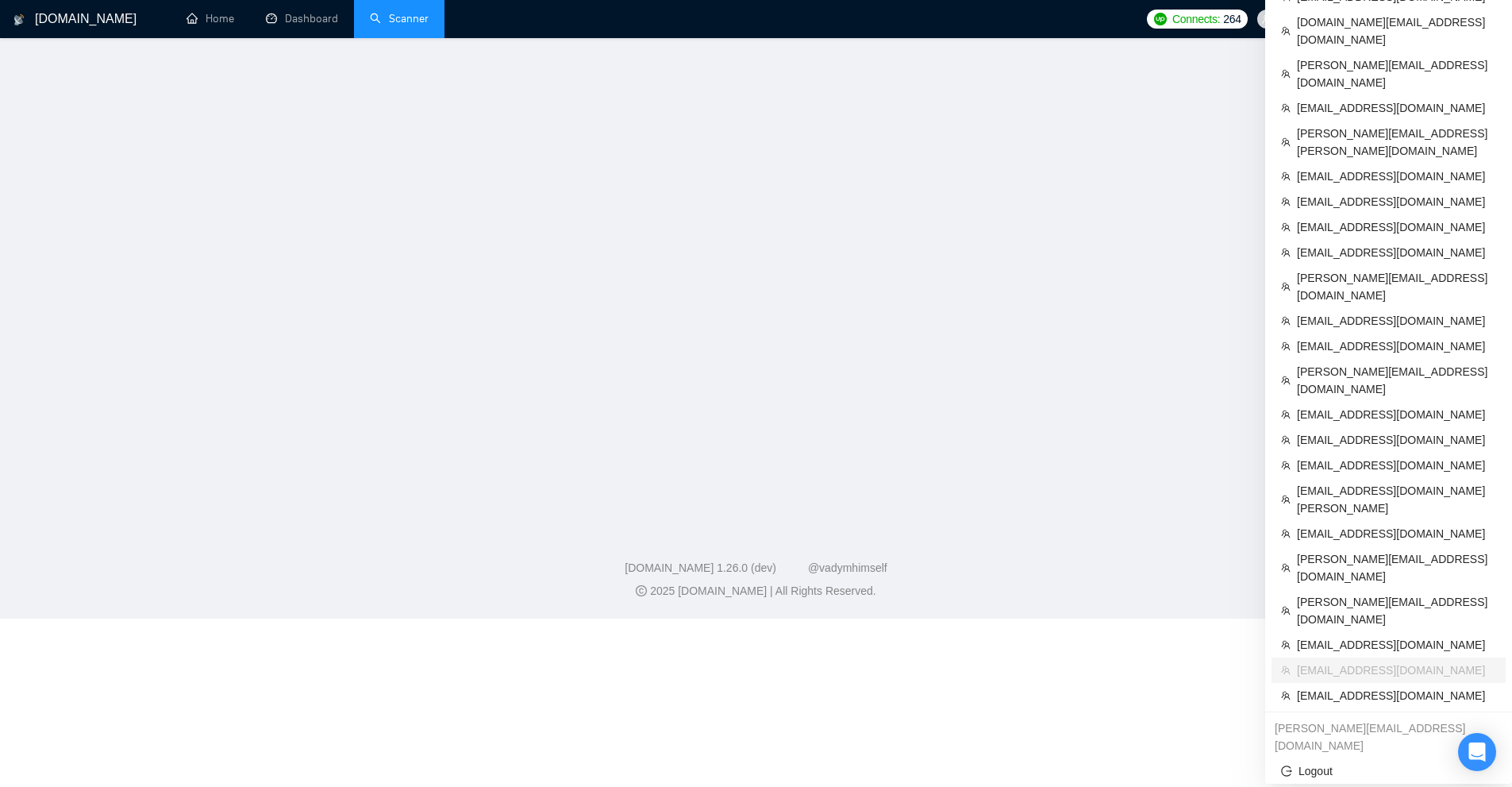
scroll to position [11, 0]
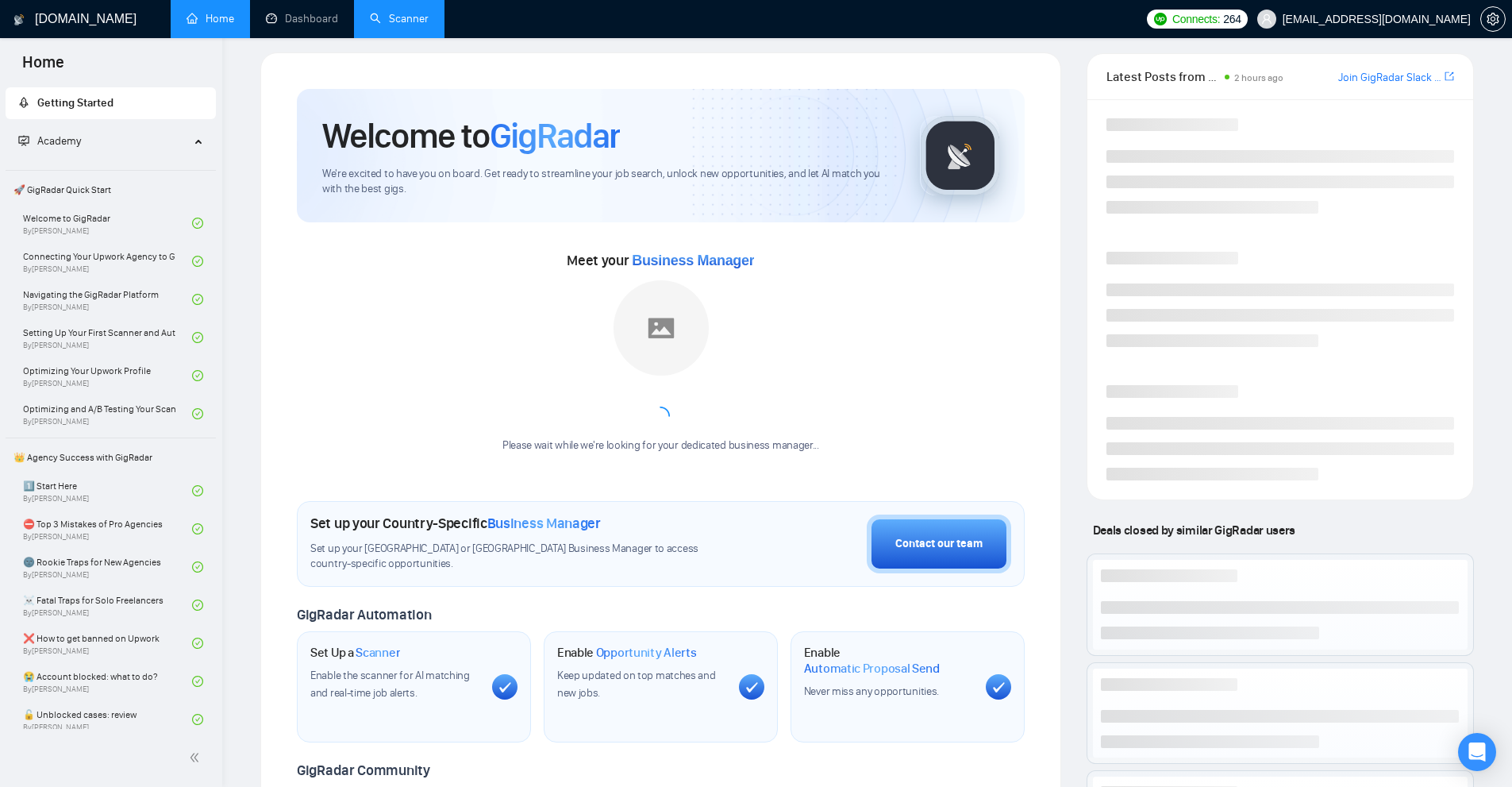
click at [418, 12] on link "Scanner" at bounding box center [399, 19] width 59 height 13
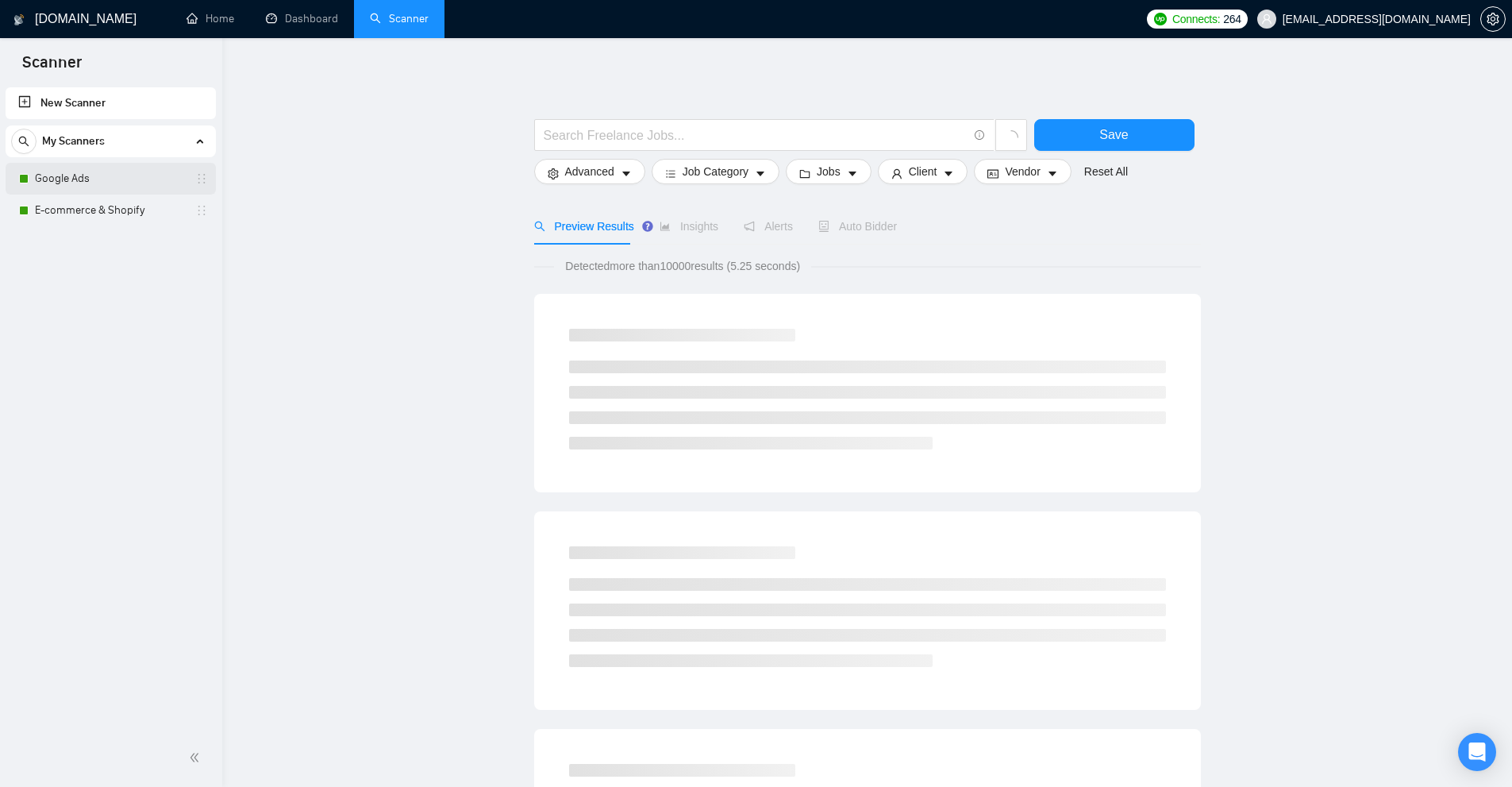
click at [80, 177] on link "Google Ads" at bounding box center [110, 178] width 151 height 32
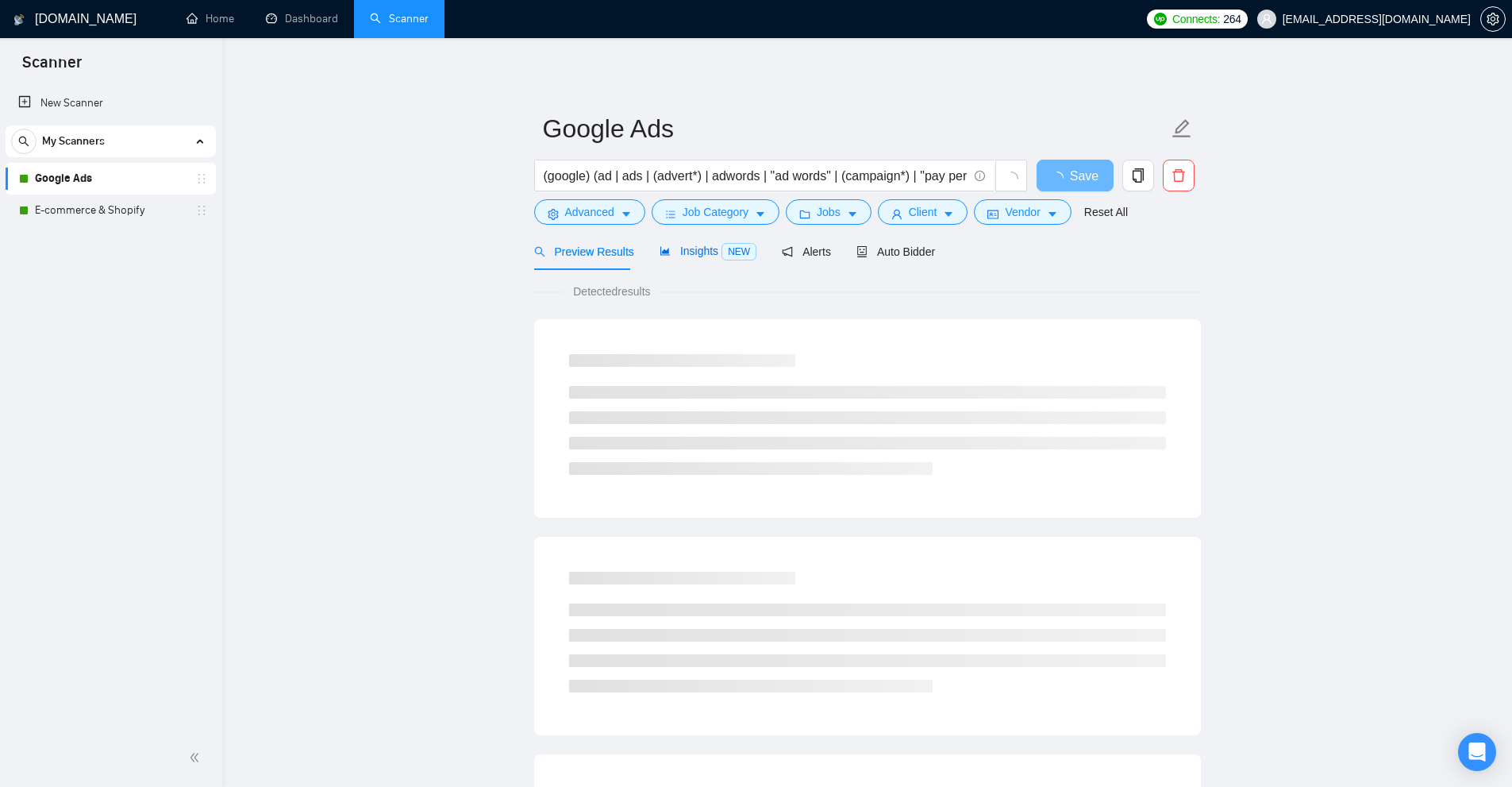
click at [669, 250] on span "Insights NEW" at bounding box center [708, 251] width 97 height 13
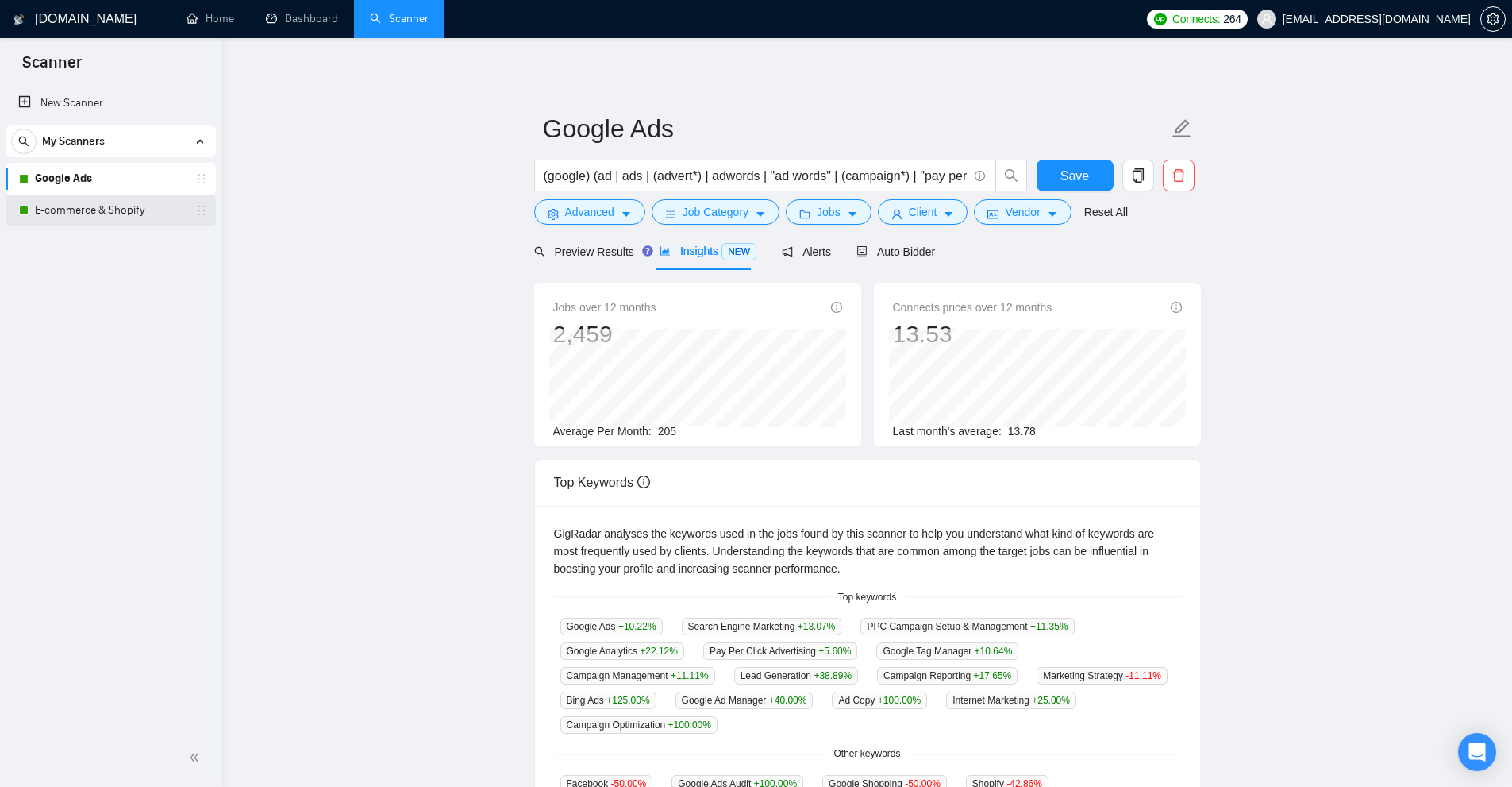
drag, startPoint x: 141, startPoint y: 214, endPoint x: 176, endPoint y: 219, distance: 35.4
click at [141, 213] on link "E-commerce & Shopify" at bounding box center [110, 210] width 151 height 32
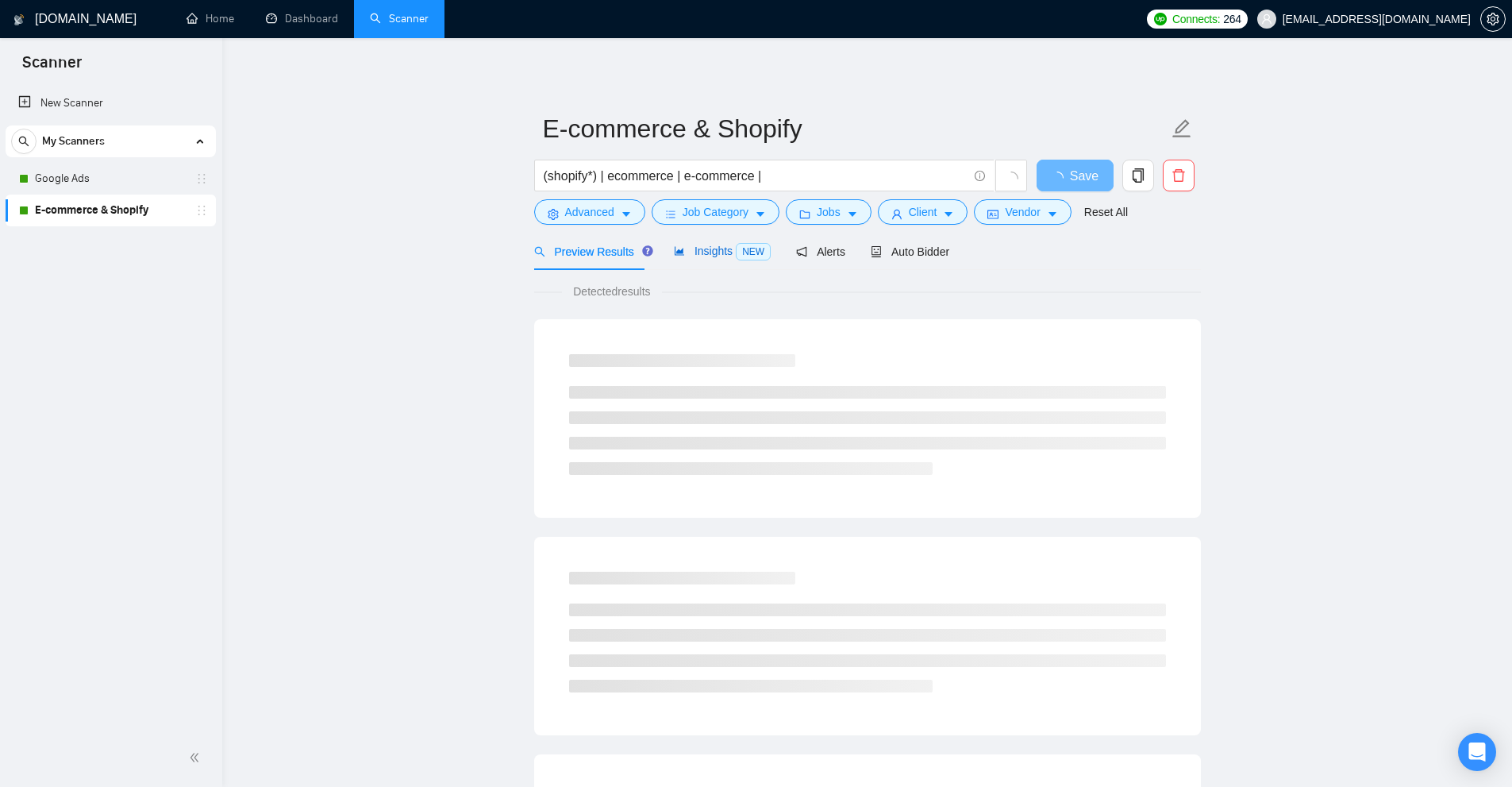
click at [710, 253] on span "Insights NEW" at bounding box center [722, 251] width 97 height 13
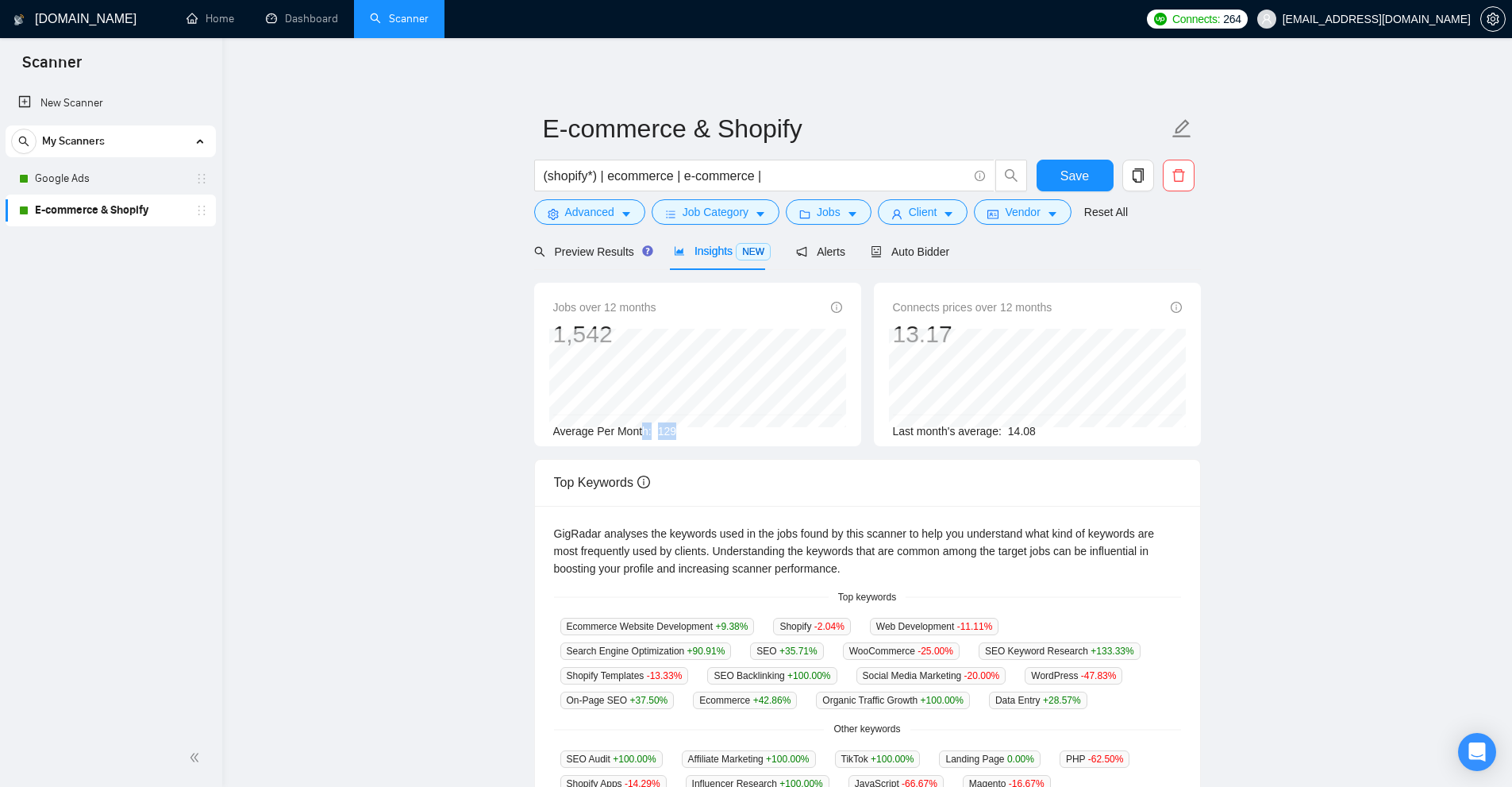
drag, startPoint x: 644, startPoint y: 424, endPoint x: 687, endPoint y: 429, distance: 43.3
click at [687, 429] on div "Average Per Month: 129" at bounding box center [697, 431] width 289 height 18
click at [596, 167] on input "(shopify*) | ecommerce | e-commerce |" at bounding box center [756, 176] width 424 height 20
click at [664, 172] on input "(shopify*) | ecommerce | e-commerce |" at bounding box center [756, 176] width 424 height 20
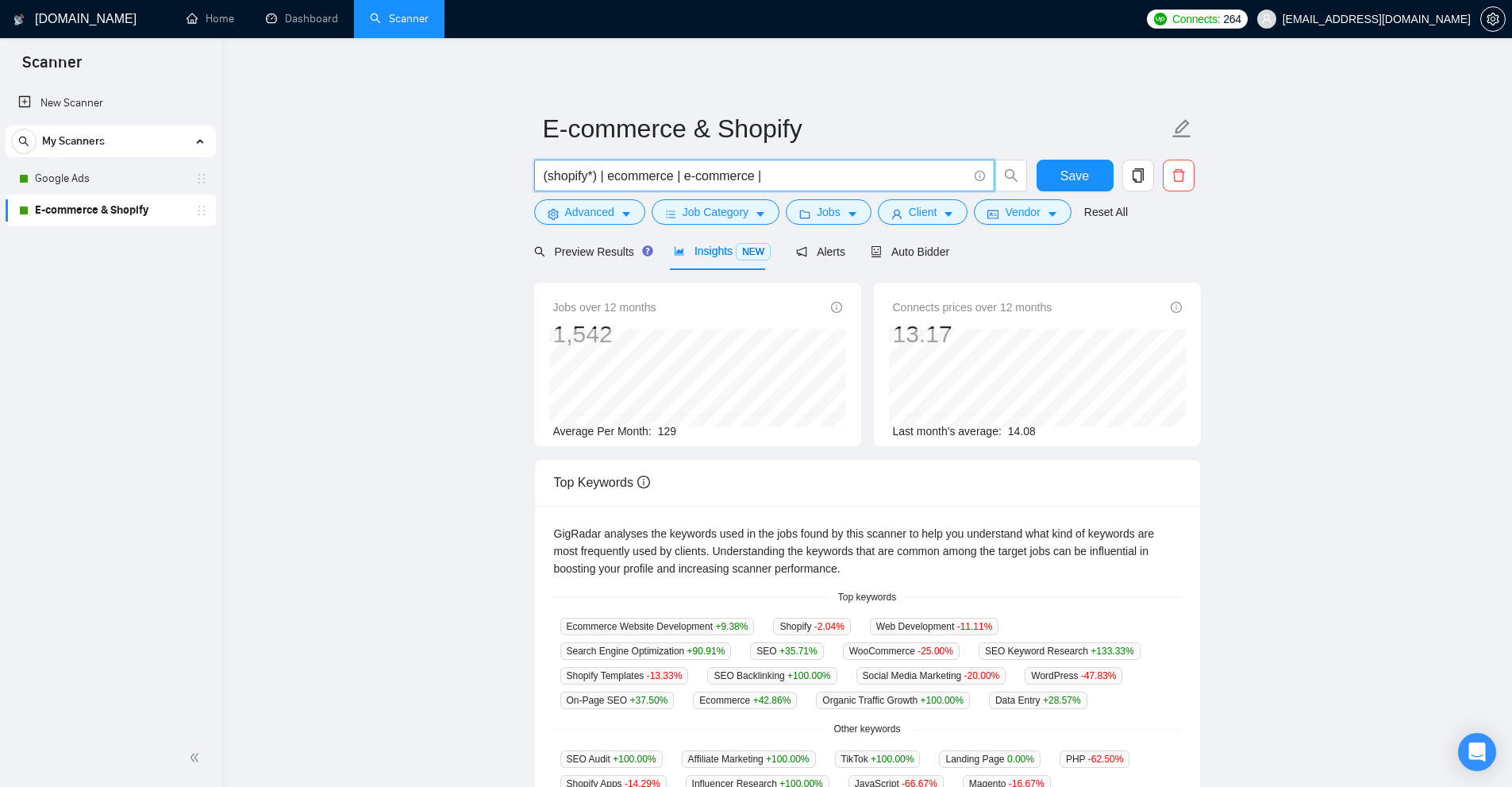
drag, startPoint x: 713, startPoint y: 172, endPoint x: 782, endPoint y: 176, distance: 69.1
click at [779, 176] on input "(shopify*) | ecommerce | e-commerce |" at bounding box center [756, 176] width 424 height 20
click at [816, 175] on input "(shopify*) | ecommerce | e-commerce |" at bounding box center [756, 176] width 424 height 20
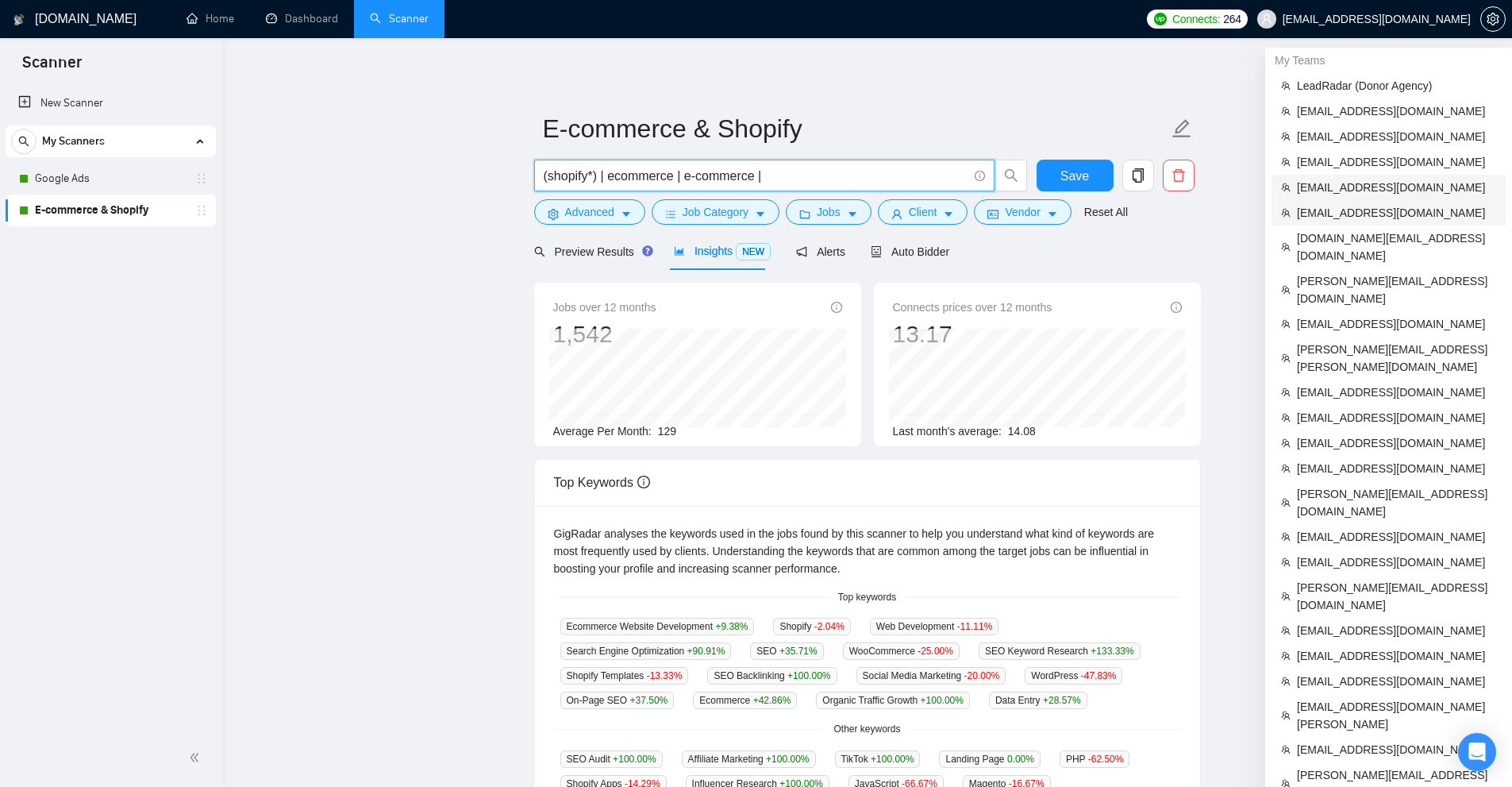
click at [1331, 195] on span "[EMAIL_ADDRESS][DOMAIN_NAME]" at bounding box center [1397, 187] width 199 height 18
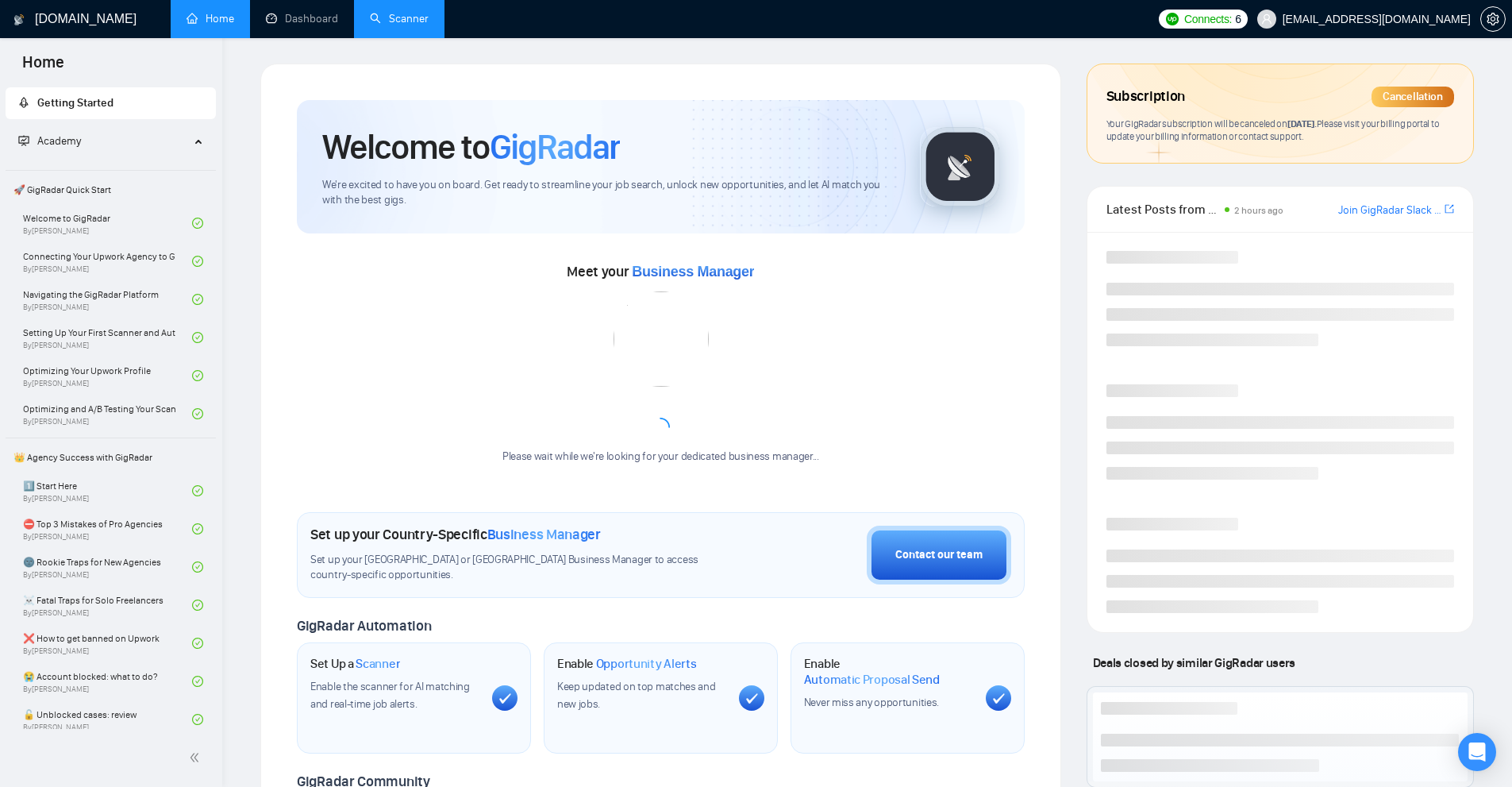
click at [406, 25] on link "Scanner" at bounding box center [399, 19] width 59 height 13
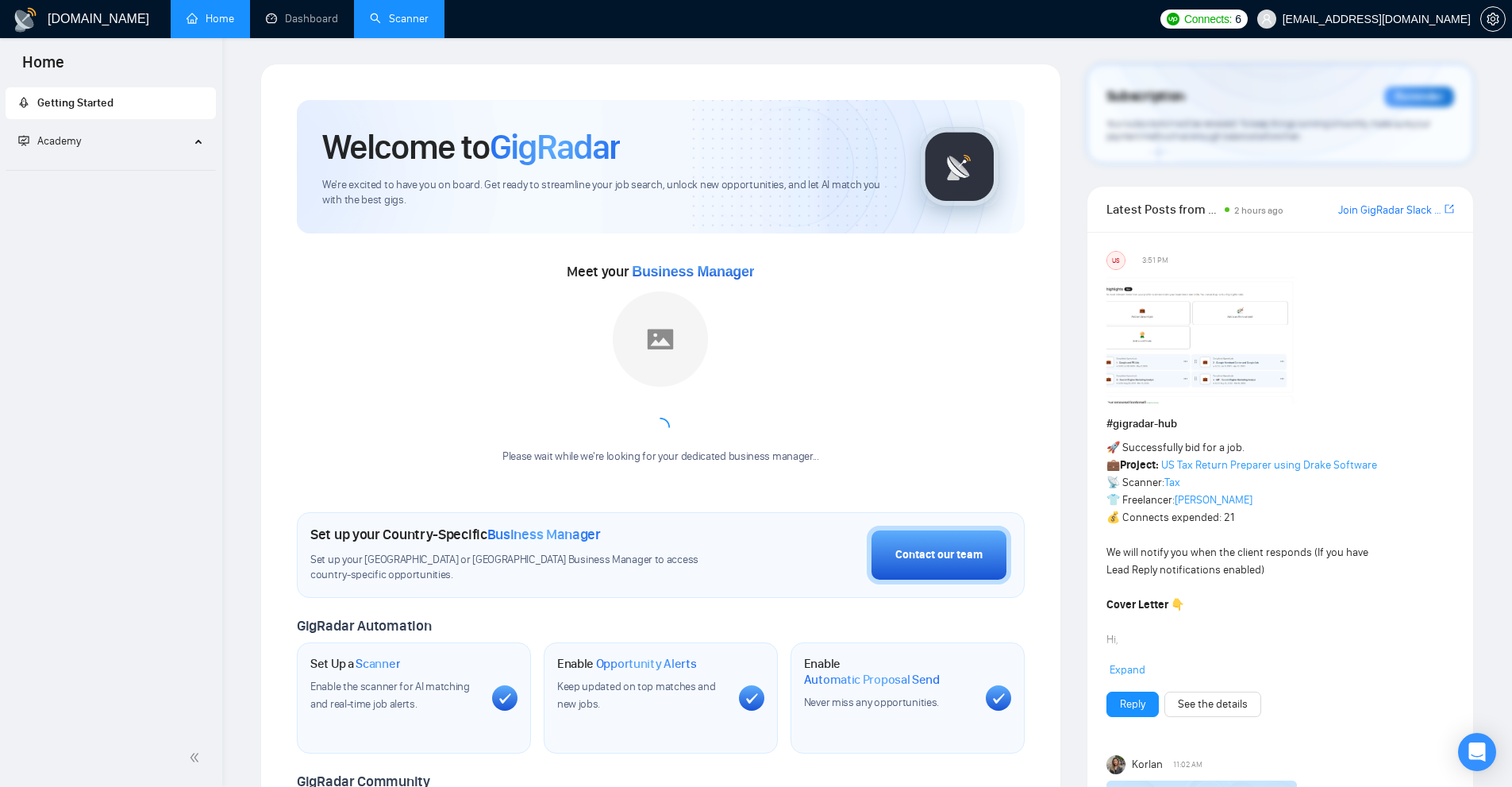
click at [378, 23] on link "Scanner" at bounding box center [399, 19] width 59 height 13
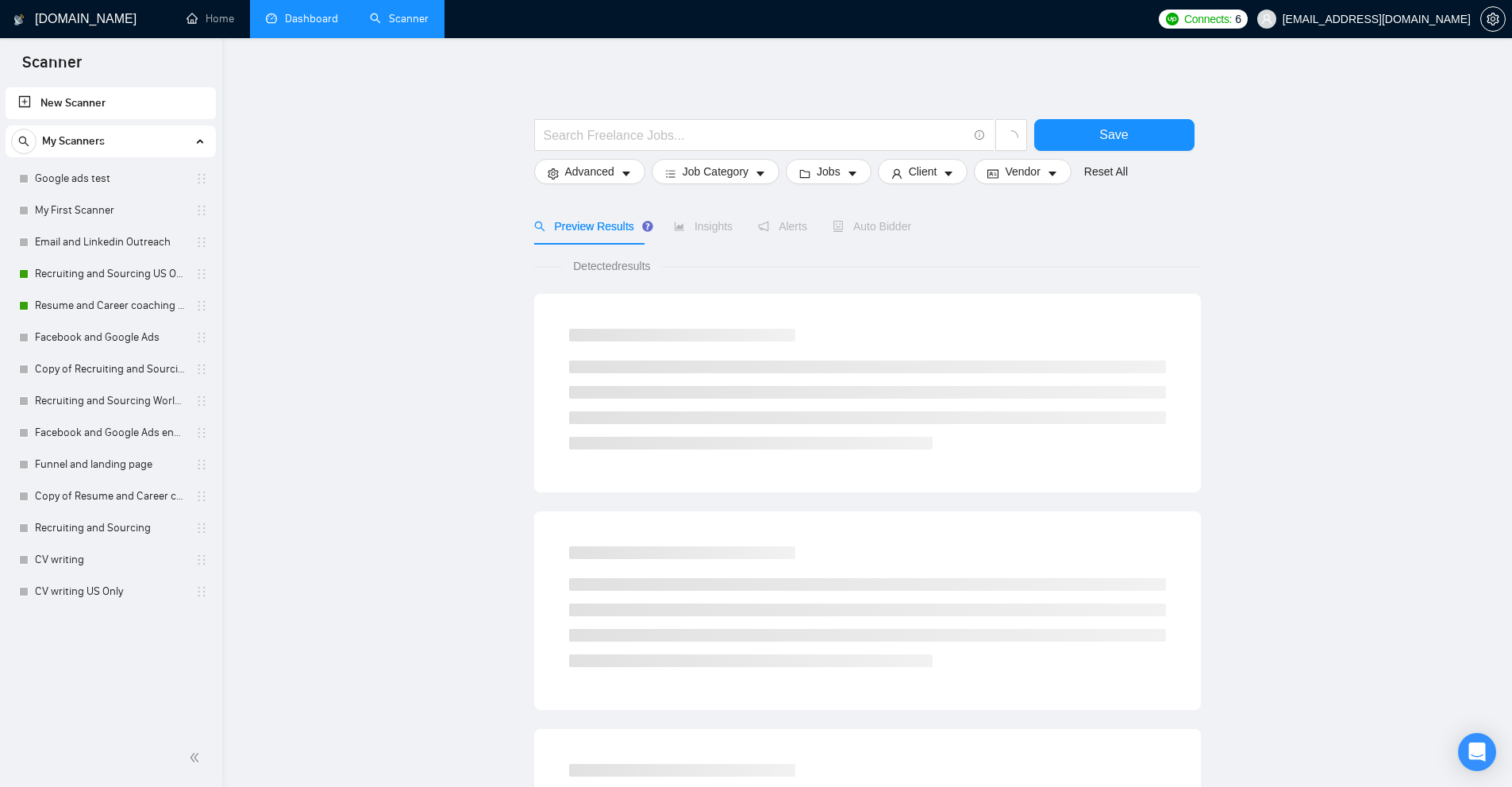
click at [302, 25] on link "Dashboard" at bounding box center [301, 19] width 72 height 13
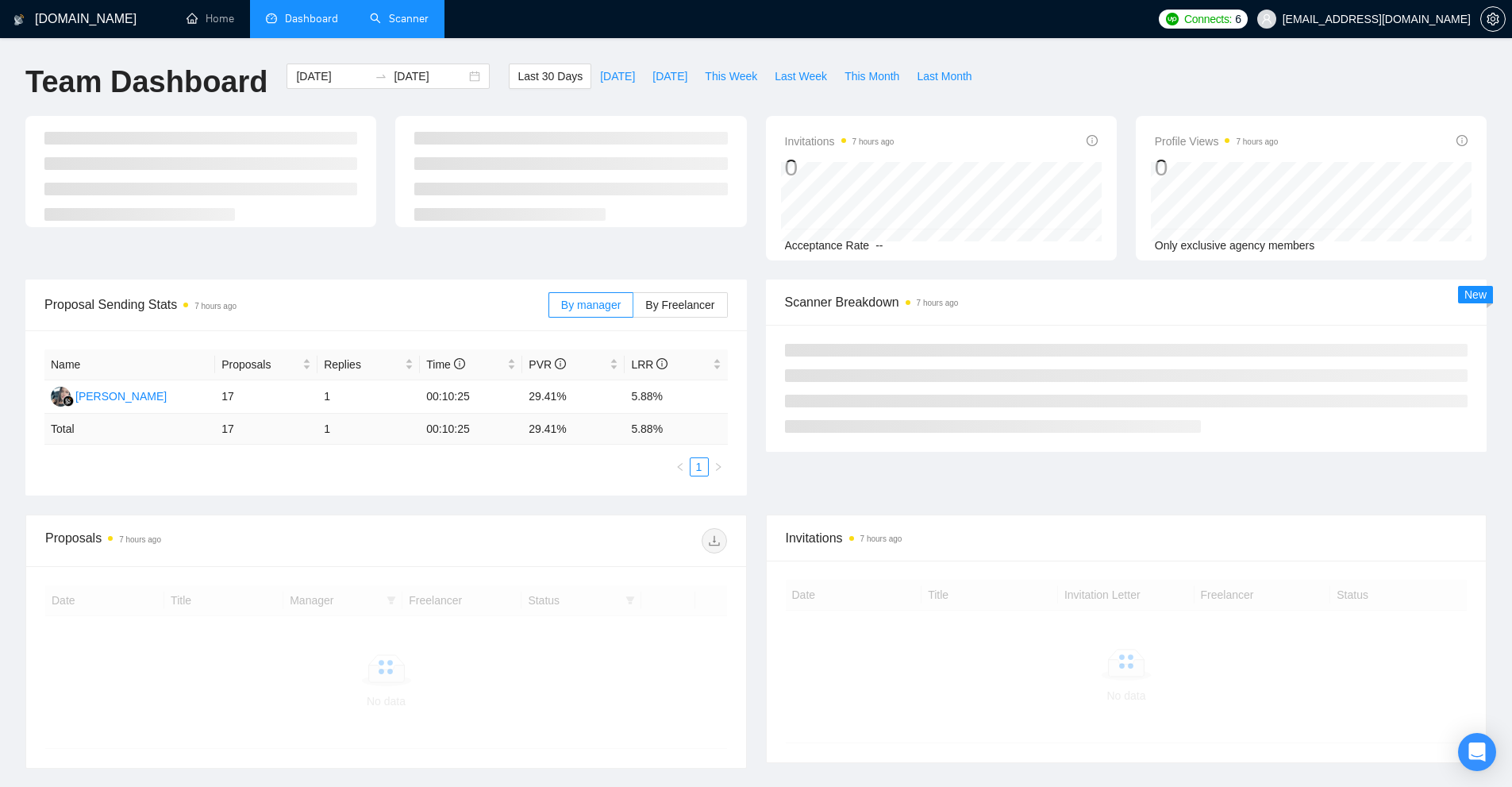
click at [244, 87] on h1 "Team Dashboard" at bounding box center [146, 83] width 242 height 38
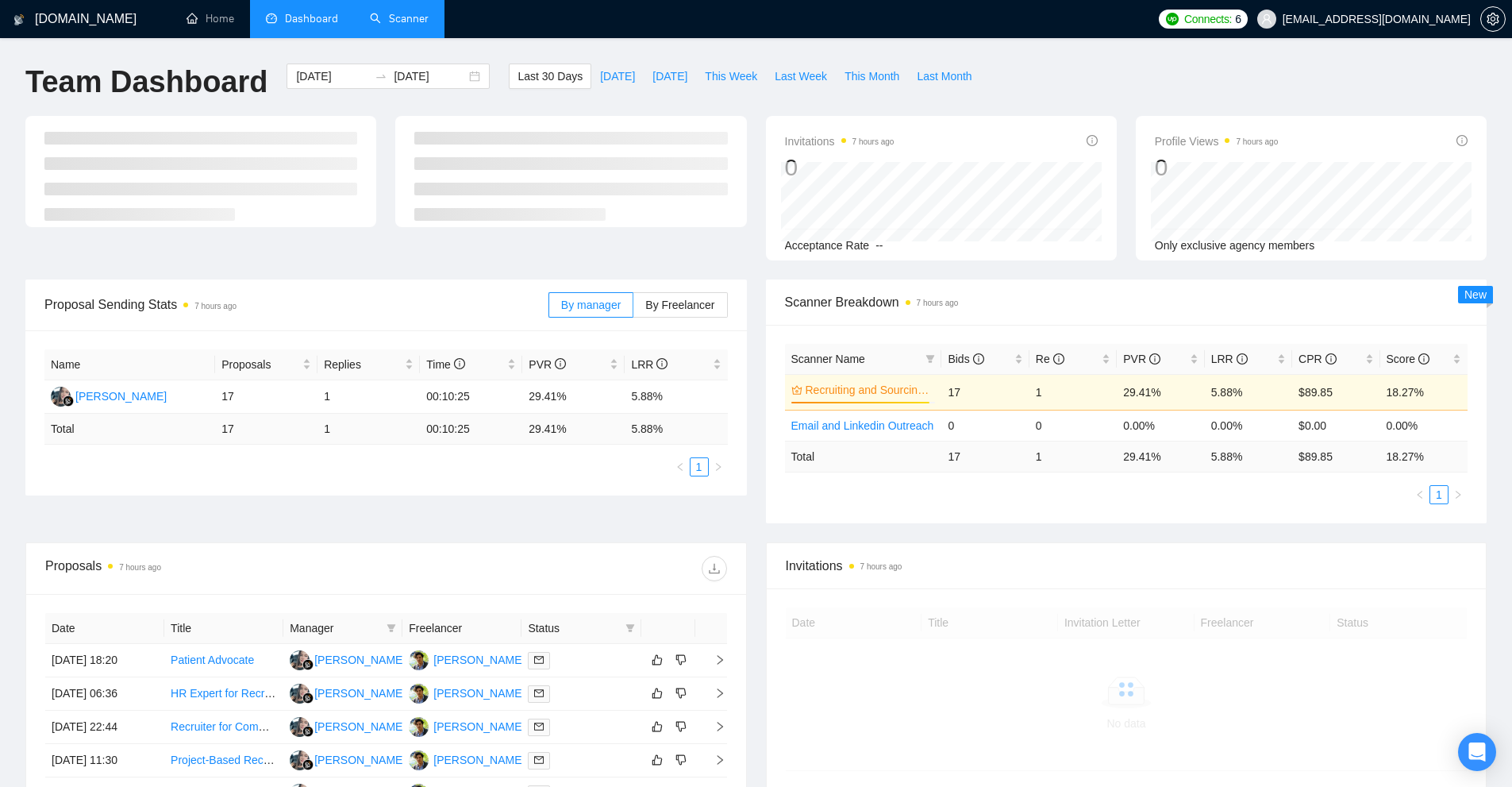
click at [247, 85] on h1 "Team Dashboard" at bounding box center [146, 83] width 242 height 38
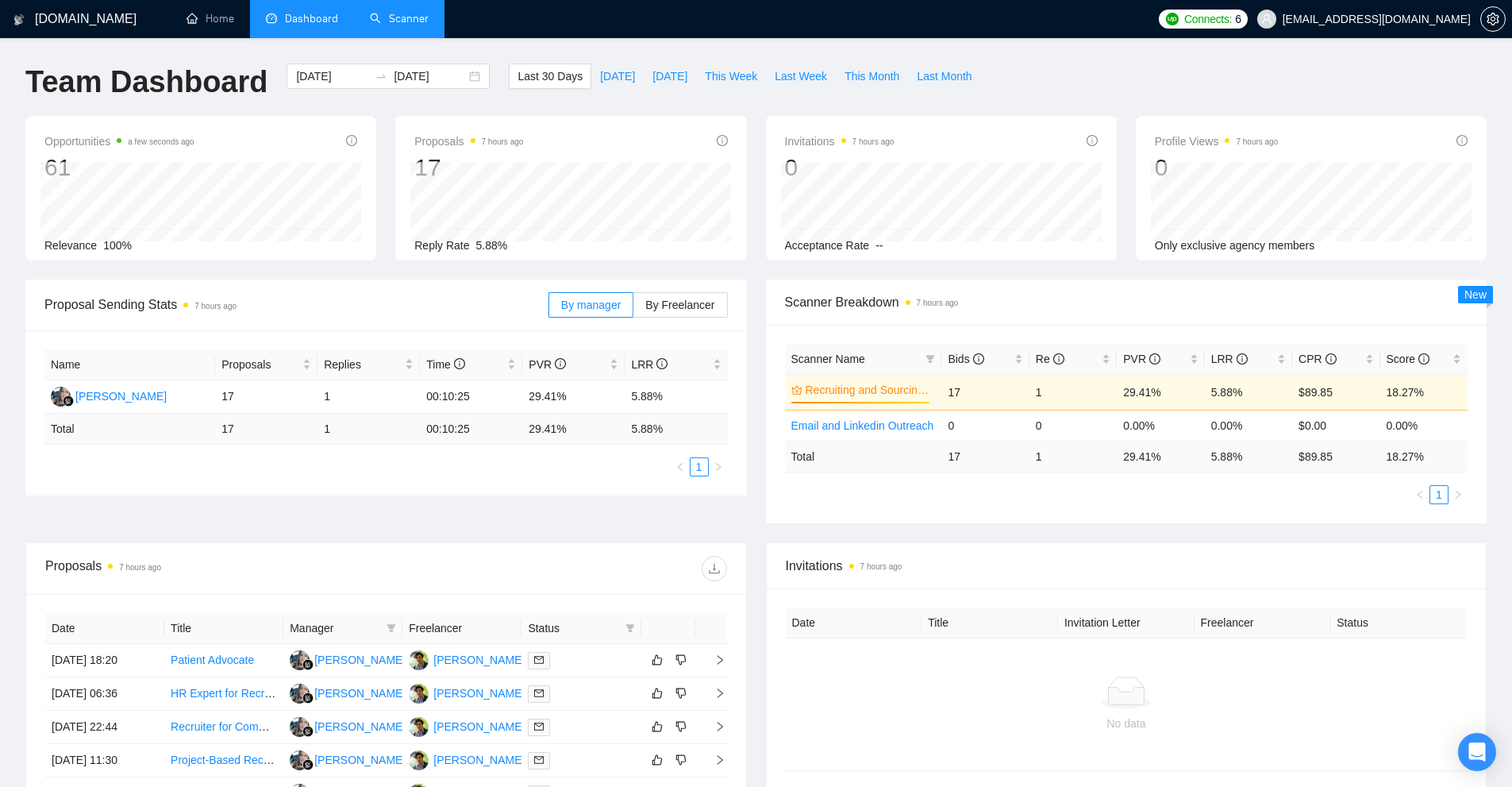
click at [247, 85] on h1 "Team Dashboard" at bounding box center [146, 83] width 242 height 38
click at [277, 91] on div "[DATE] [DATE]" at bounding box center [388, 90] width 222 height 53
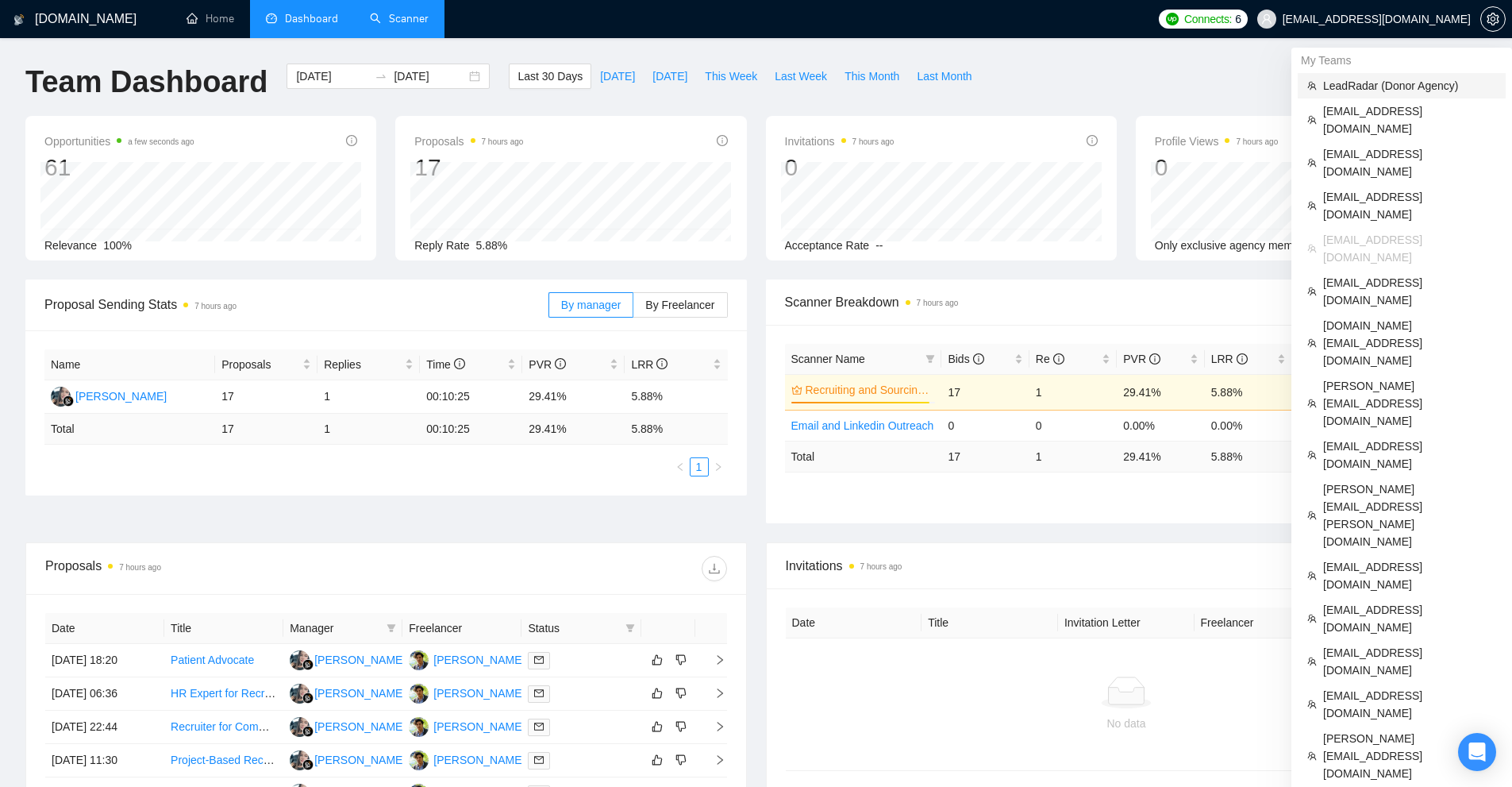
click at [1379, 87] on span "LeadRadar (Donor Agency)" at bounding box center [1410, 85] width 173 height 18
